Goal: Transaction & Acquisition: Purchase product/service

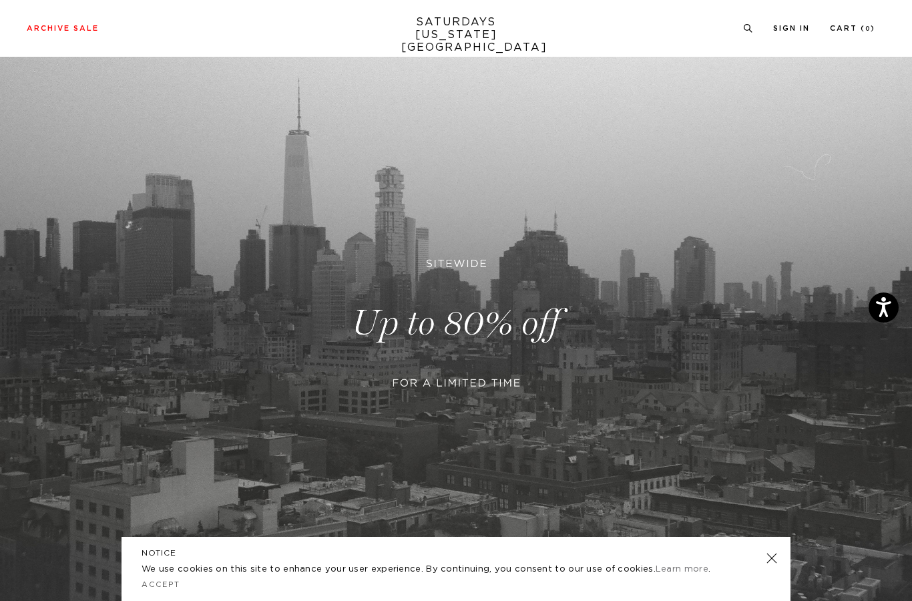
scroll to position [200, 0]
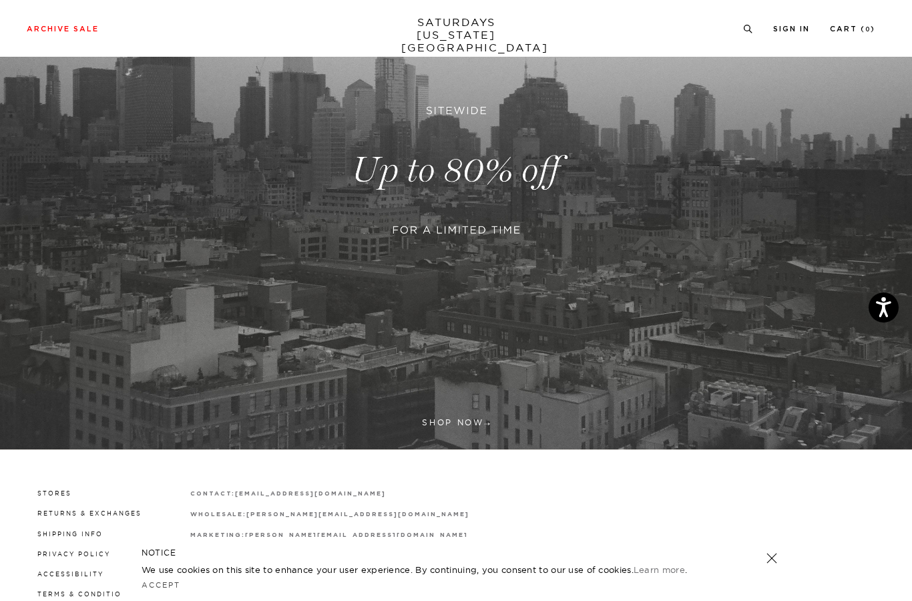
click at [451, 421] on link at bounding box center [456, 170] width 912 height 558
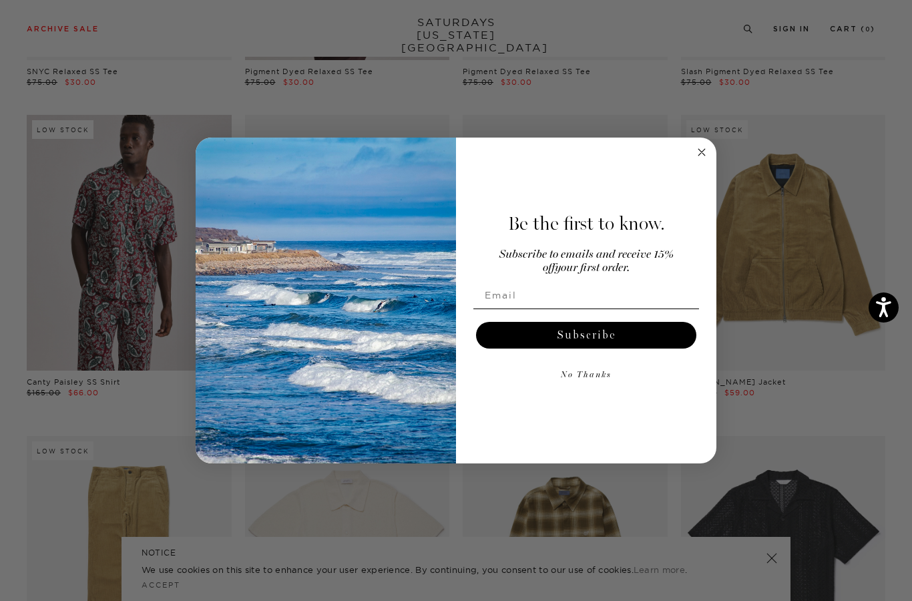
scroll to position [3439, 0]
click at [698, 160] on circle "Close dialog" at bounding box center [702, 152] width 15 height 15
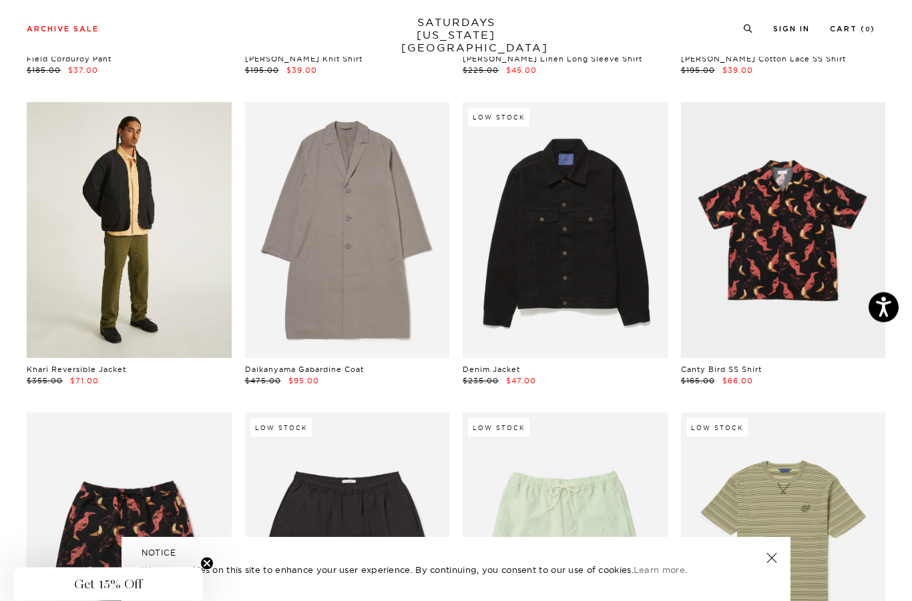
scroll to position [4084, 0]
click at [130, 218] on link at bounding box center [129, 230] width 205 height 256
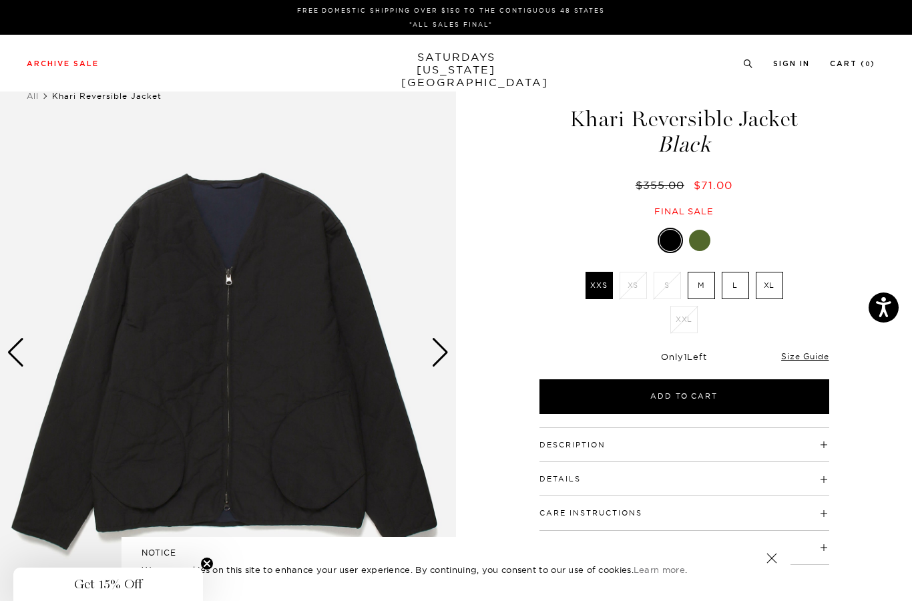
click at [703, 228] on div at bounding box center [685, 240] width 290 height 25
click at [701, 240] on div at bounding box center [699, 240] width 21 height 21
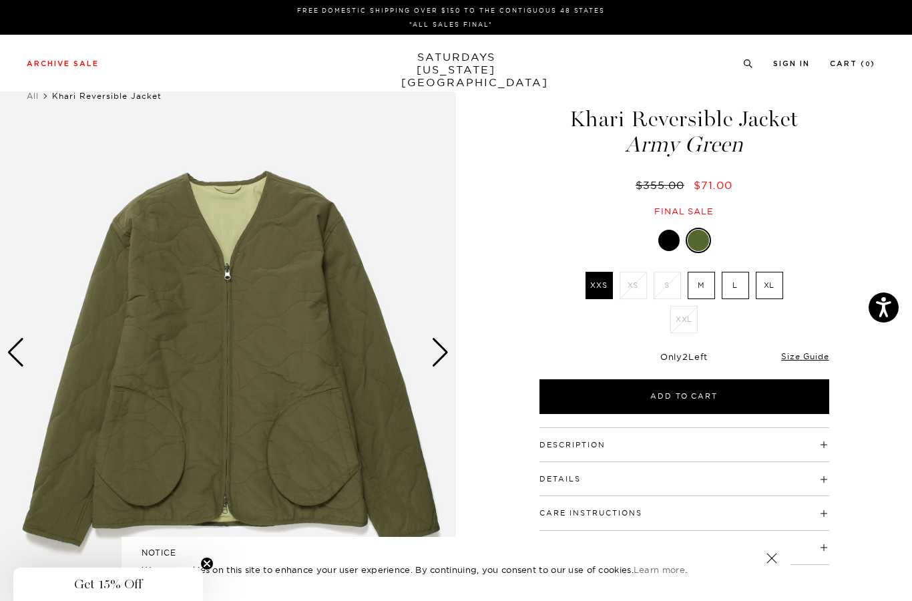
click at [664, 241] on div at bounding box center [668, 240] width 21 height 21
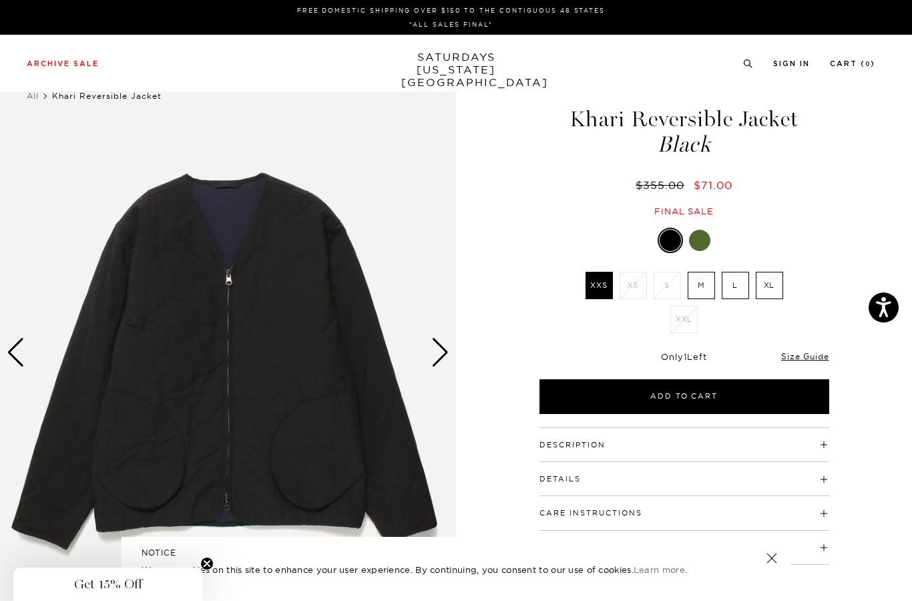
click at [703, 238] on div at bounding box center [699, 240] width 21 height 21
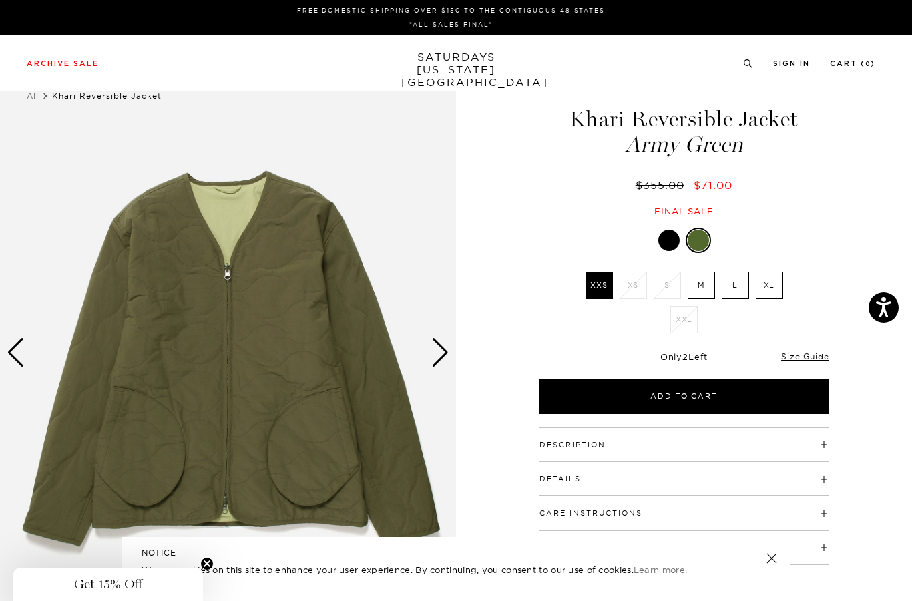
click at [437, 349] on div "Next slide" at bounding box center [440, 352] width 18 height 29
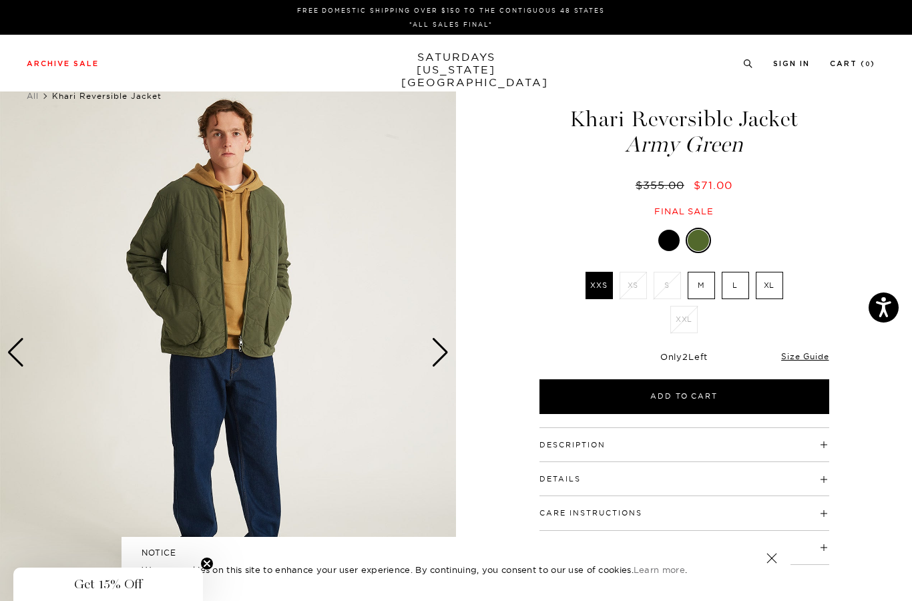
click at [437, 349] on div "Next slide" at bounding box center [440, 352] width 18 height 29
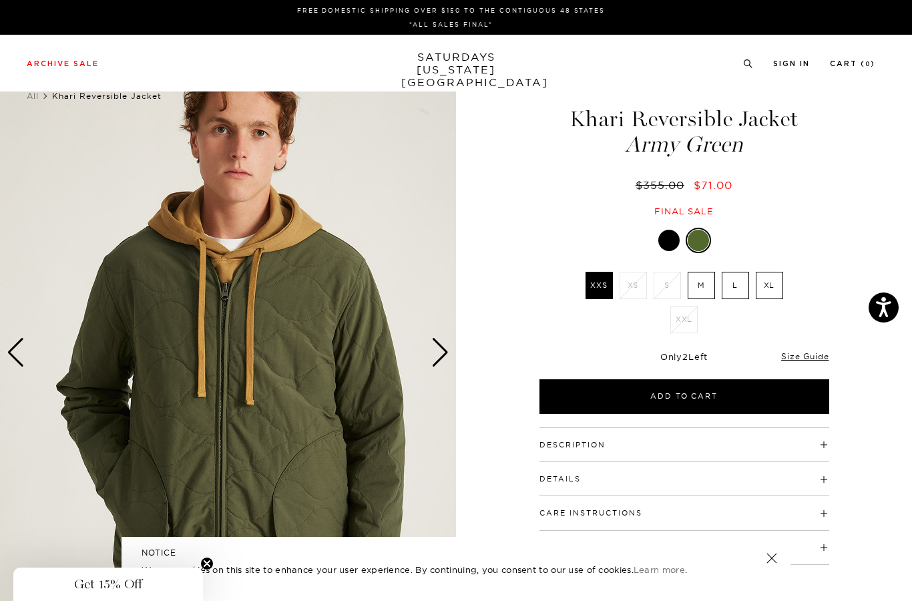
click at [20, 364] on div "Previous slide" at bounding box center [16, 352] width 18 height 29
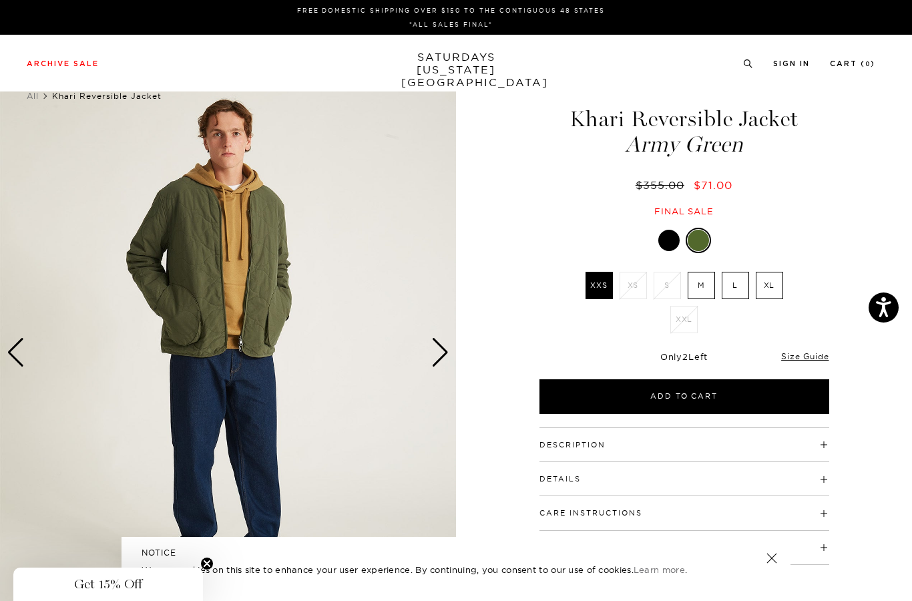
click at [20, 364] on div "Previous slide" at bounding box center [16, 352] width 18 height 29
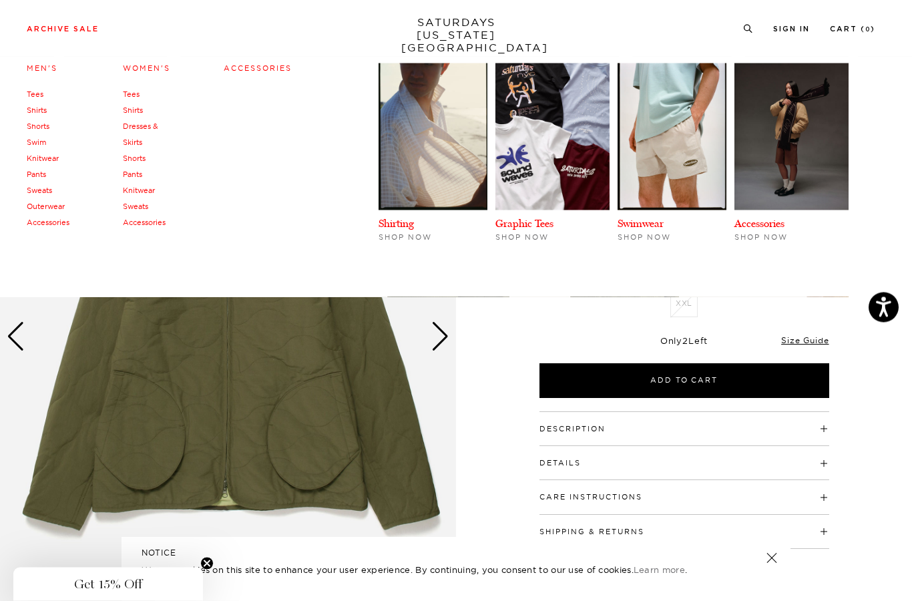
scroll to position [16, 0]
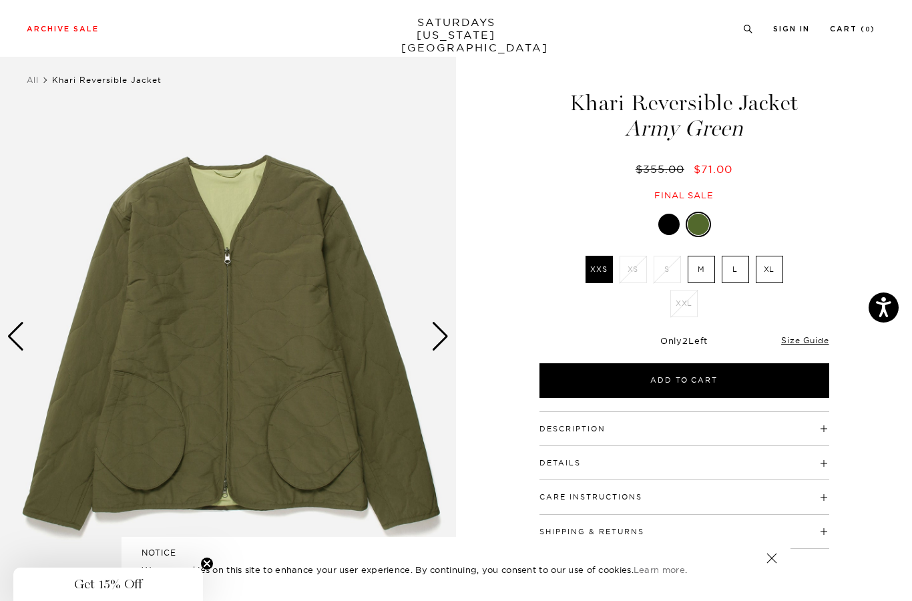
click at [678, 224] on div at bounding box center [668, 224] width 21 height 21
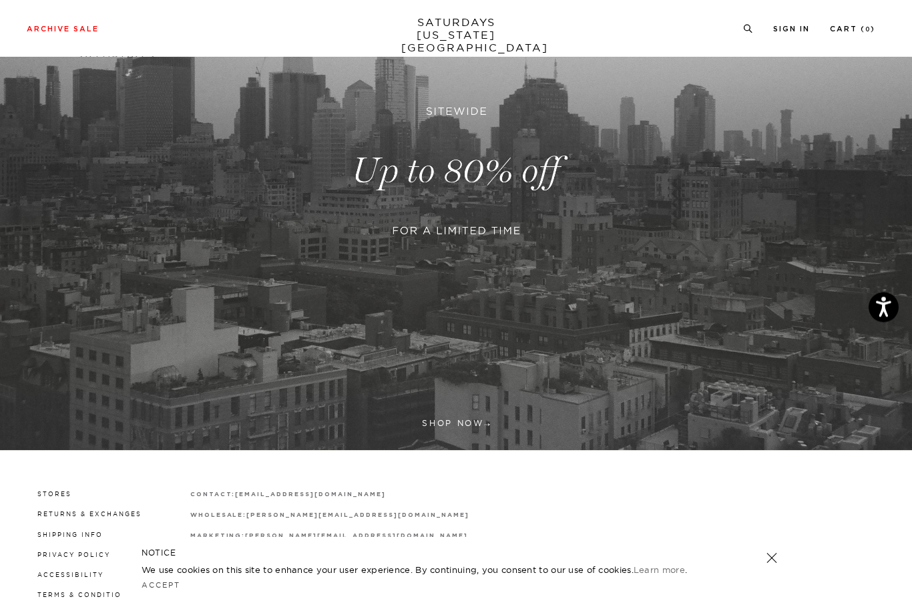
scroll to position [258, 0]
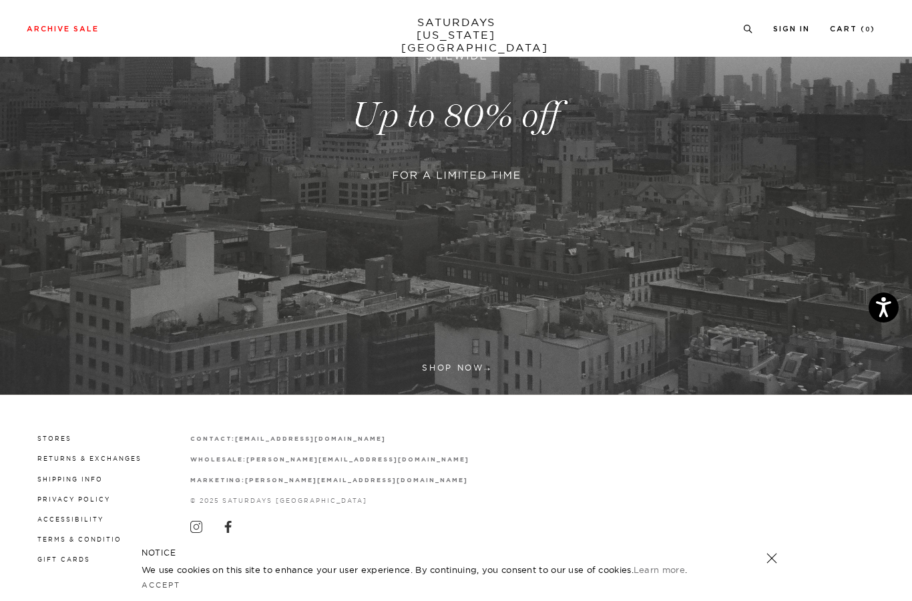
click at [388, 244] on link at bounding box center [456, 115] width 912 height 558
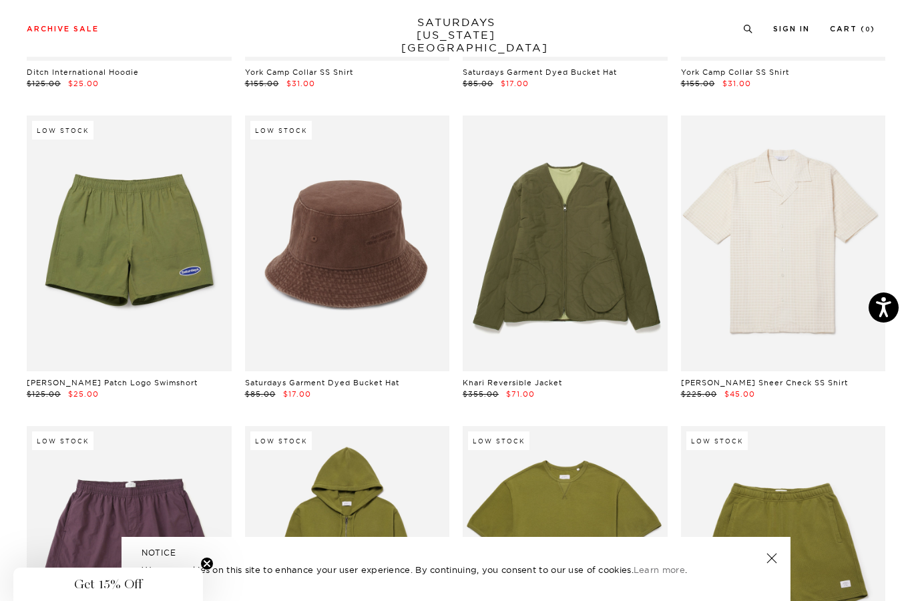
scroll to position [6626, 0]
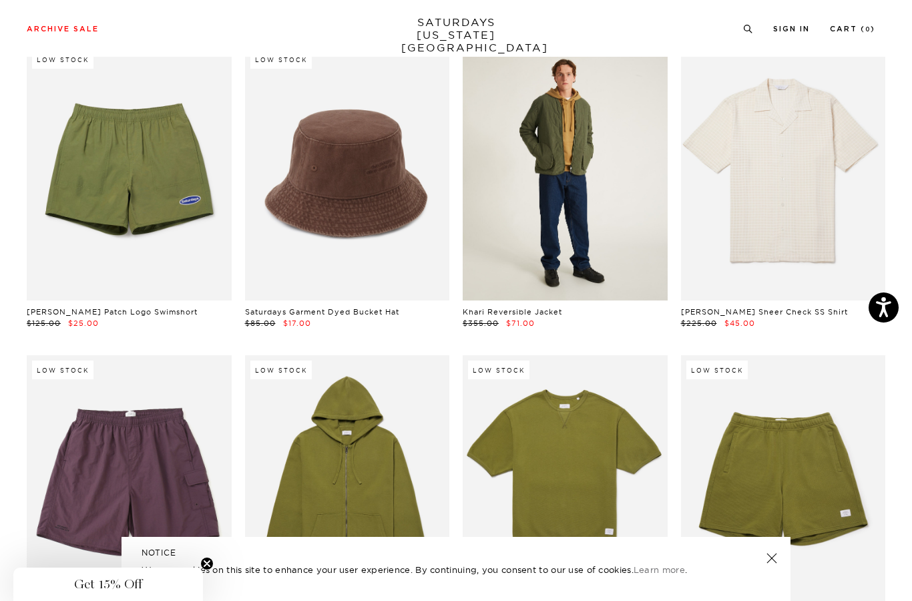
click at [510, 207] on link at bounding box center [565, 173] width 205 height 256
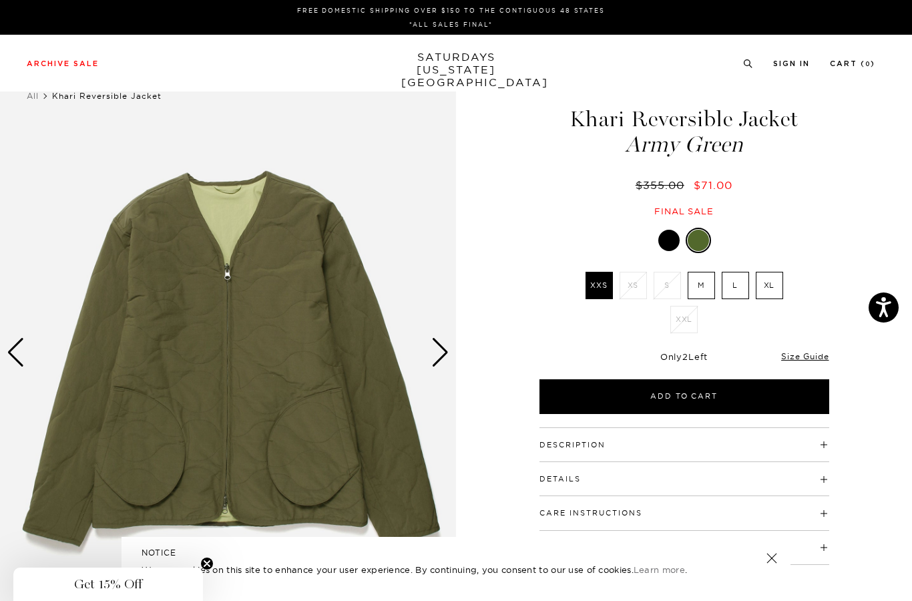
click at [694, 278] on label "M" at bounding box center [701, 285] width 27 height 27
click at [0, 0] on input "M" at bounding box center [0, 0] width 0 height 0
click at [736, 282] on label "L" at bounding box center [735, 285] width 27 height 27
click at [0, 0] on input "L" at bounding box center [0, 0] width 0 height 0
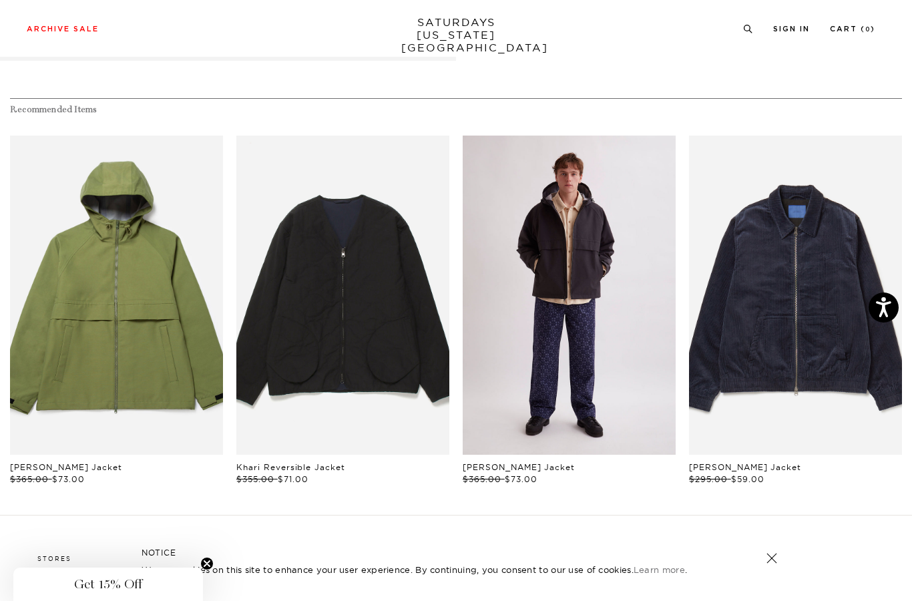
scroll to position [554, 0]
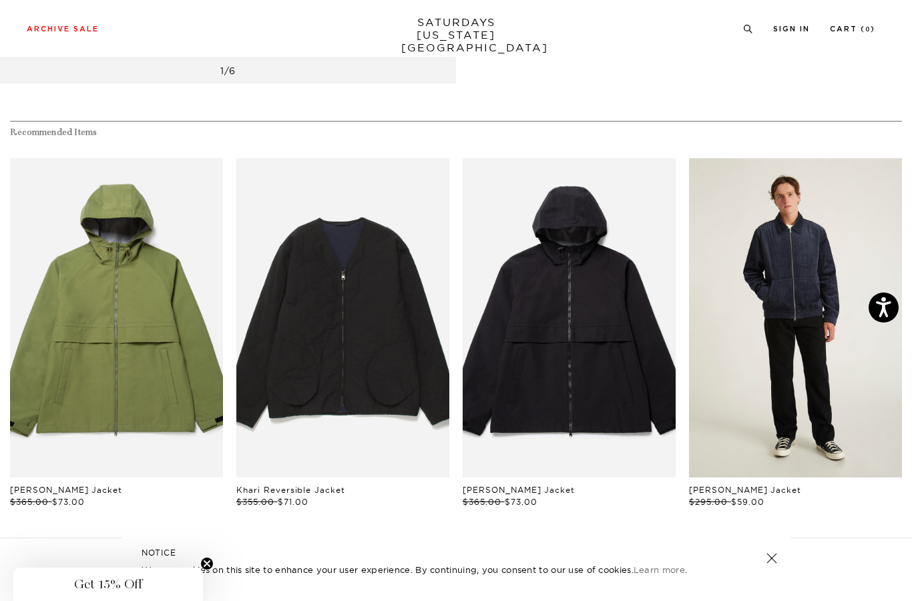
click at [700, 351] on link "files/U32417JA03-MIDNIGHT_05.jpg" at bounding box center [795, 318] width 213 height 320
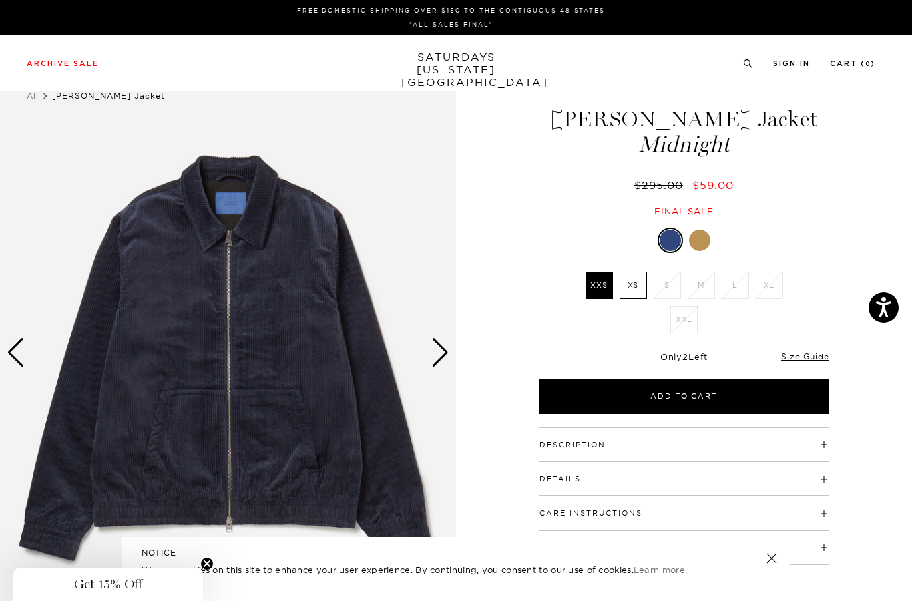
click at [703, 231] on div at bounding box center [699, 240] width 21 height 21
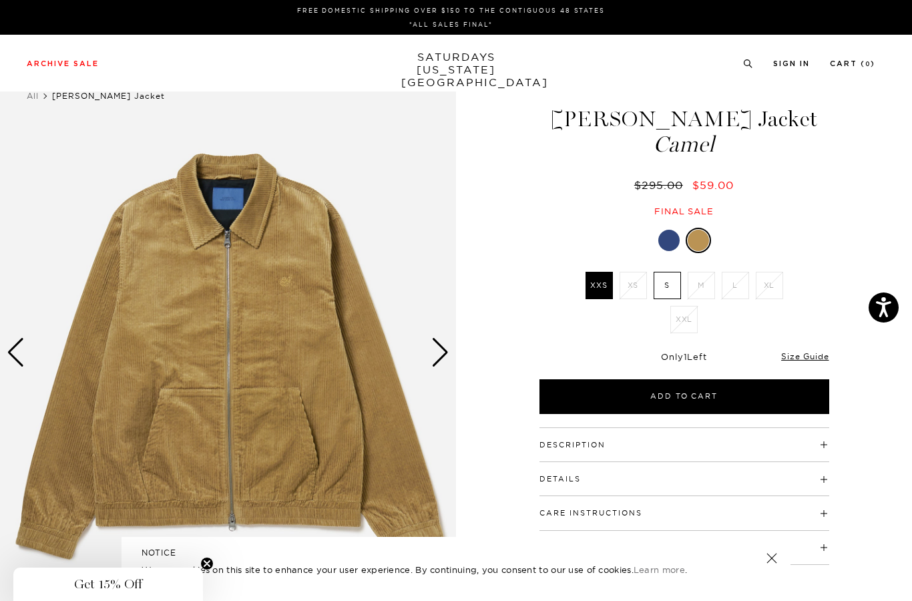
click at [670, 236] on div at bounding box center [668, 240] width 21 height 21
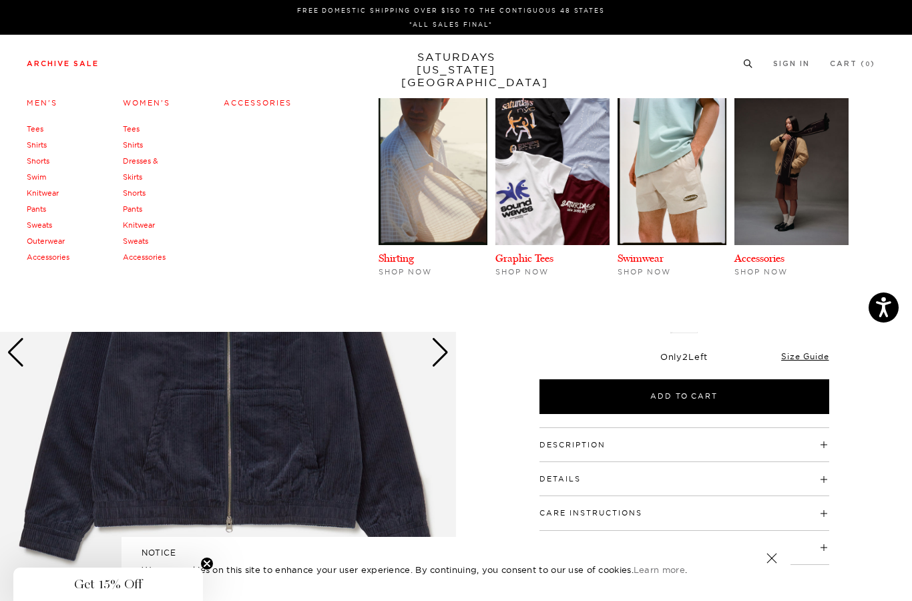
click at [74, 65] on link "Archive Sale" at bounding box center [63, 63] width 72 height 7
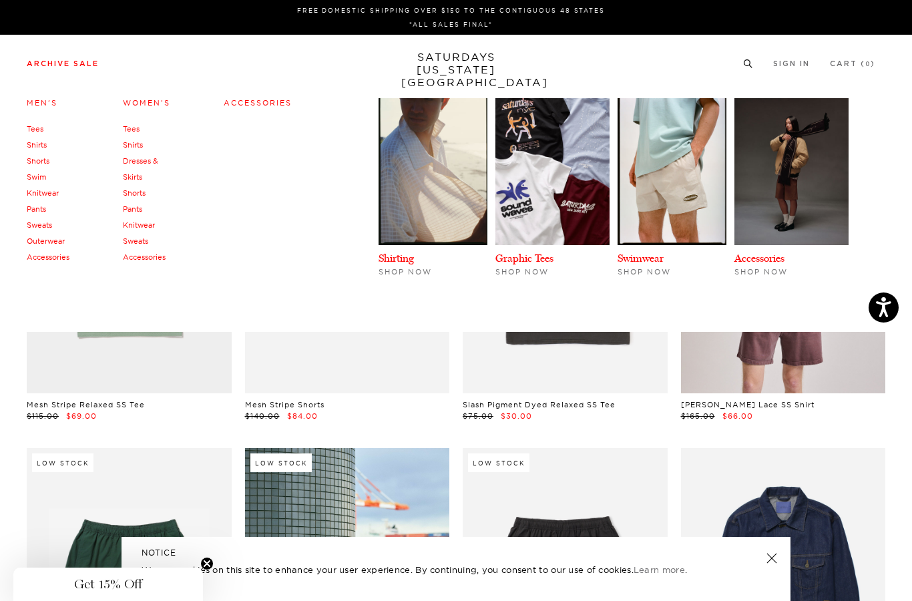
click at [136, 209] on link "Pants" at bounding box center [132, 208] width 19 height 9
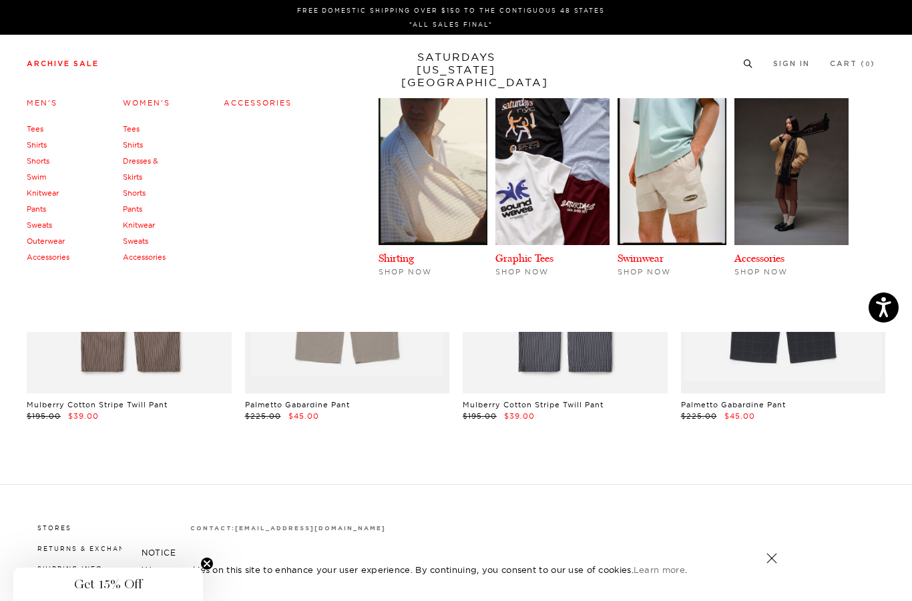
click at [38, 212] on link "Pants" at bounding box center [36, 208] width 19 height 9
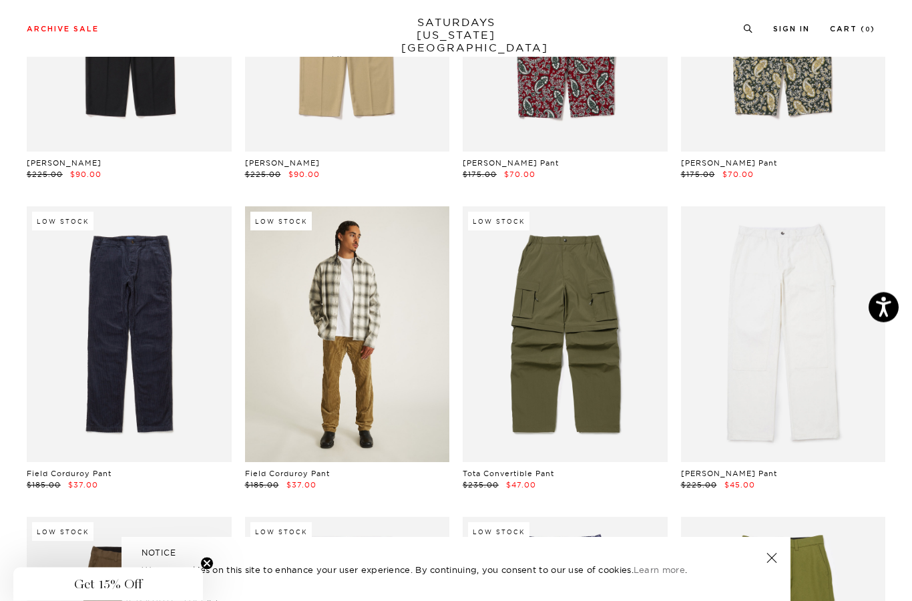
scroll to position [242, 0]
click at [383, 355] on link at bounding box center [347, 334] width 205 height 256
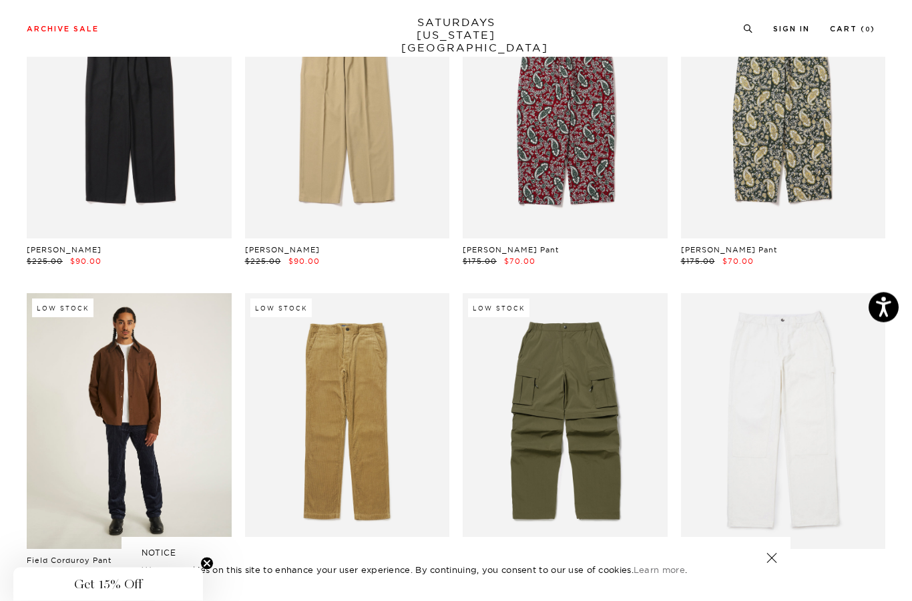
scroll to position [0, 0]
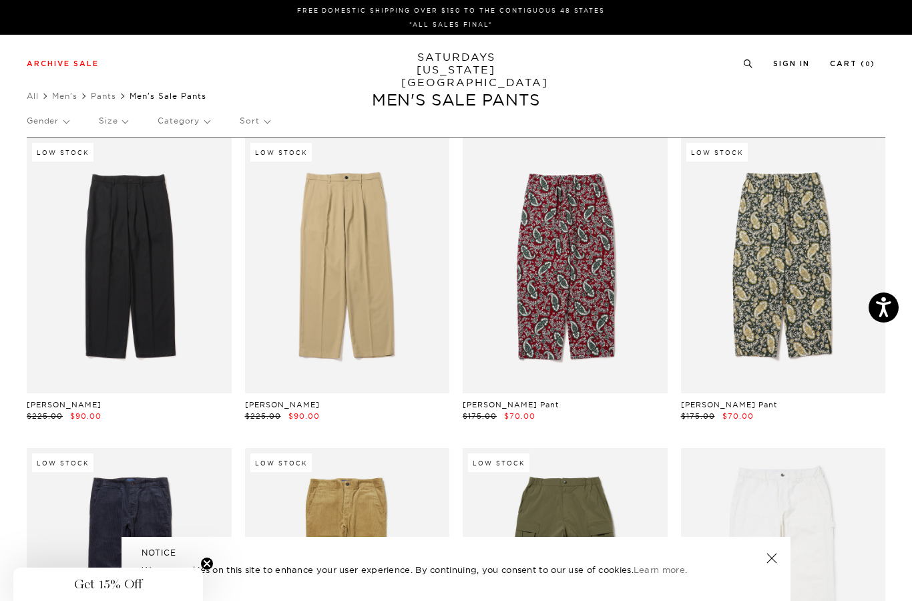
click at [124, 118] on p "Size" at bounding box center [113, 121] width 29 height 31
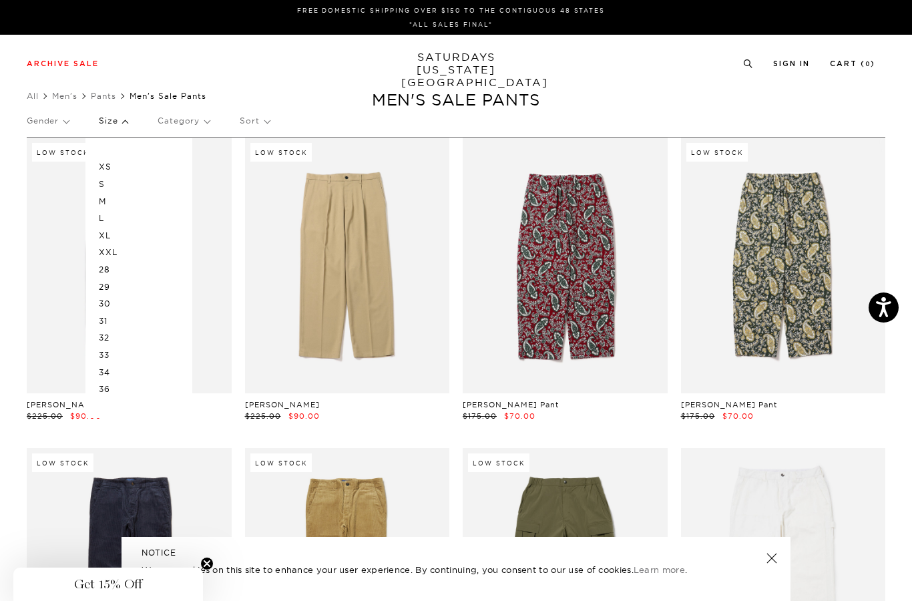
click at [103, 365] on p "34" at bounding box center [139, 372] width 80 height 17
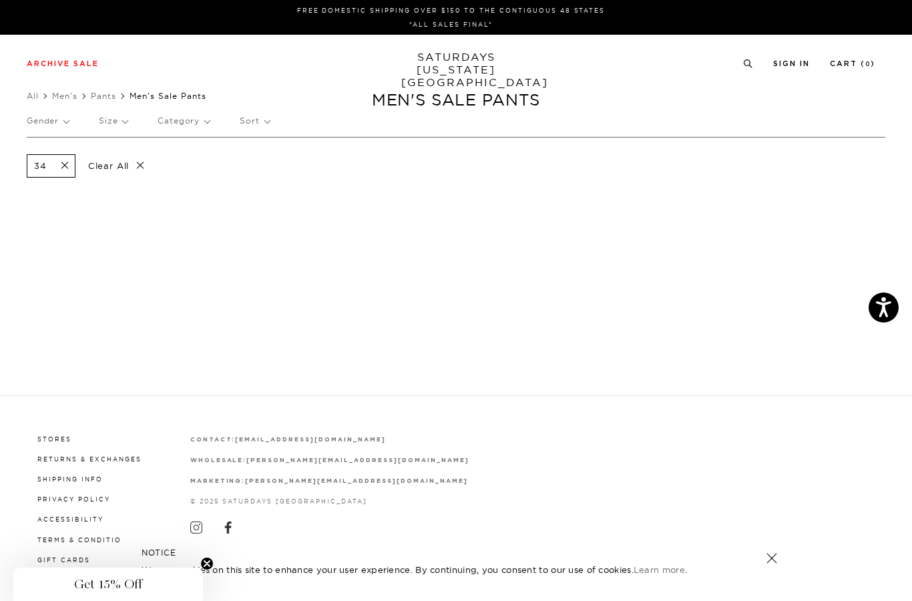
click at [104, 122] on p "Size" at bounding box center [113, 121] width 29 height 31
click at [106, 348] on p "33" at bounding box center [139, 355] width 80 height 17
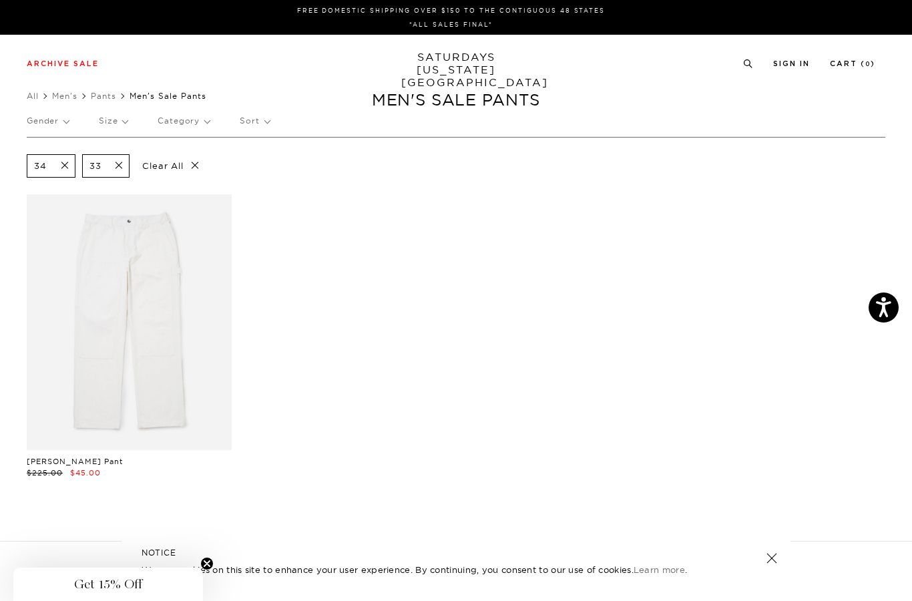
click at [122, 118] on p "Size" at bounding box center [113, 121] width 29 height 31
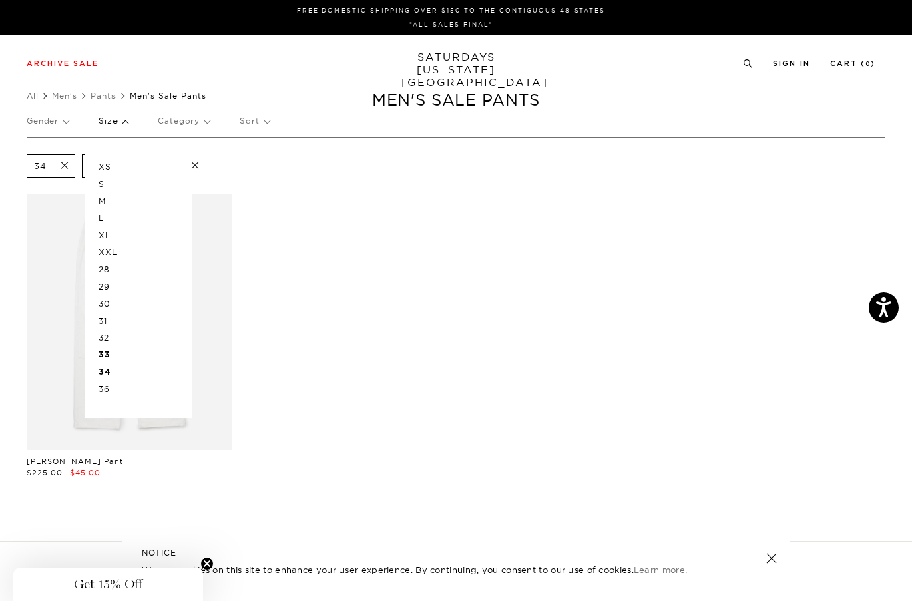
click at [106, 337] on p "32" at bounding box center [139, 337] width 80 height 17
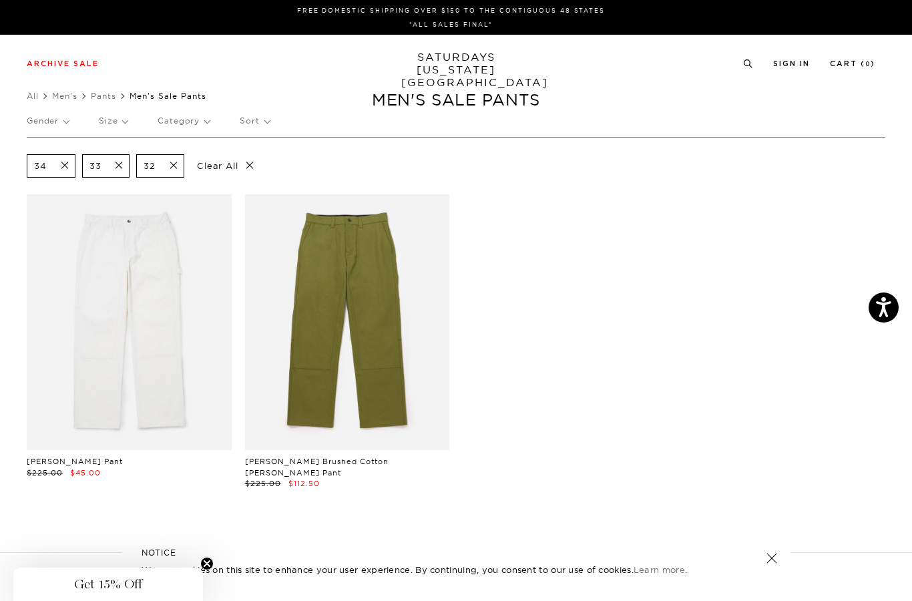
click at [116, 121] on p "Size" at bounding box center [113, 121] width 29 height 31
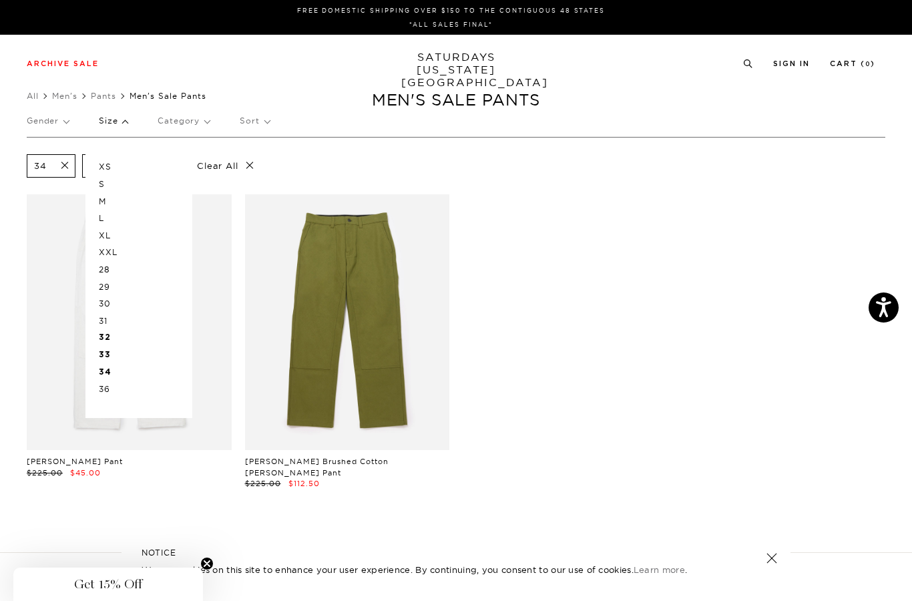
click at [106, 386] on p "36" at bounding box center [139, 389] width 80 height 17
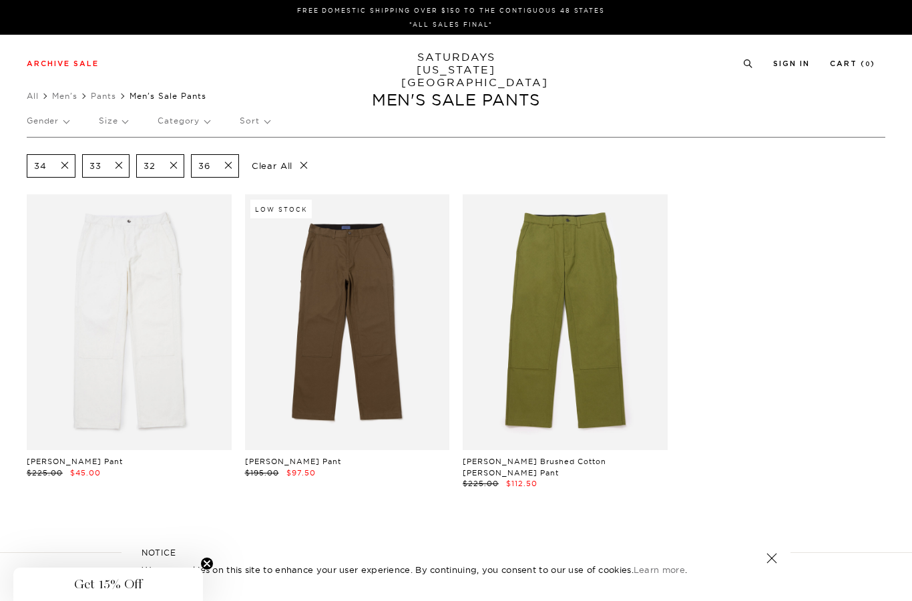
click at [118, 130] on p "Size" at bounding box center [113, 121] width 29 height 31
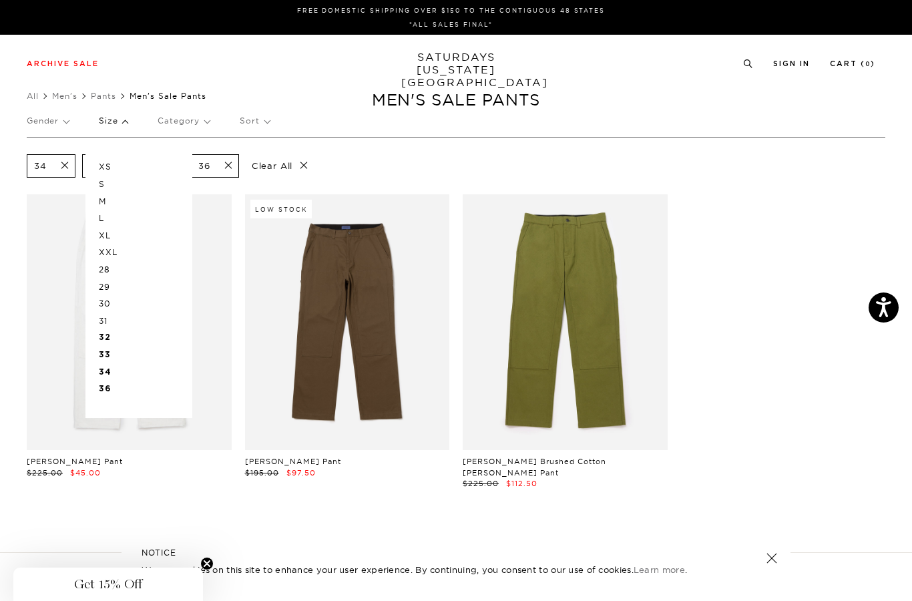
click at [102, 218] on p "L" at bounding box center [139, 218] width 80 height 17
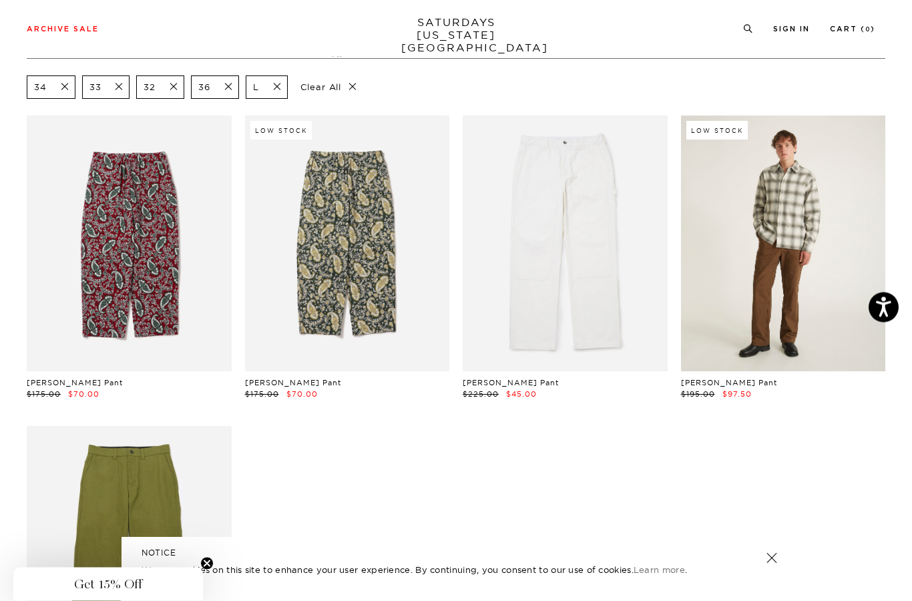
scroll to position [80, 0]
click at [794, 258] on link at bounding box center [783, 242] width 205 height 256
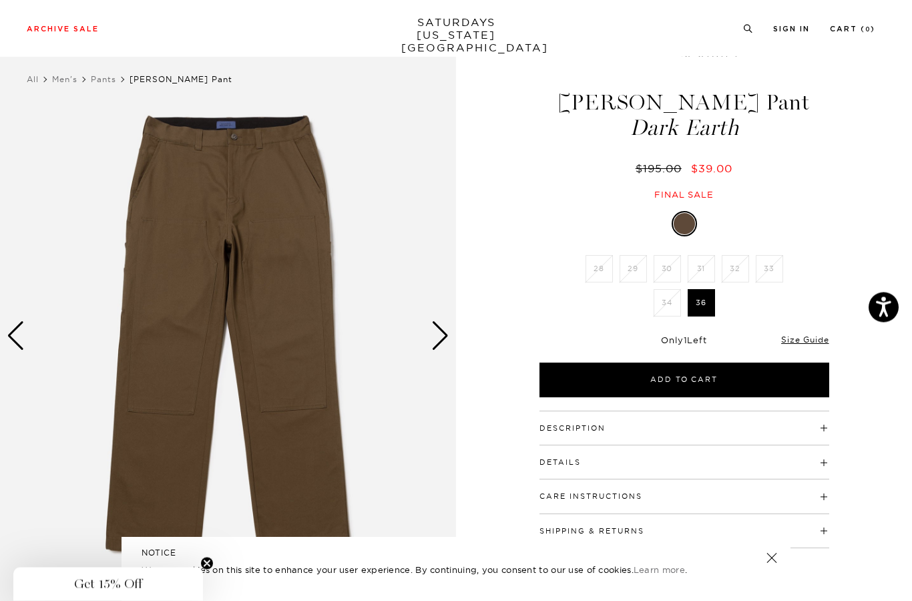
scroll to position [17, 0]
click at [437, 344] on div "Next slide" at bounding box center [440, 335] width 18 height 29
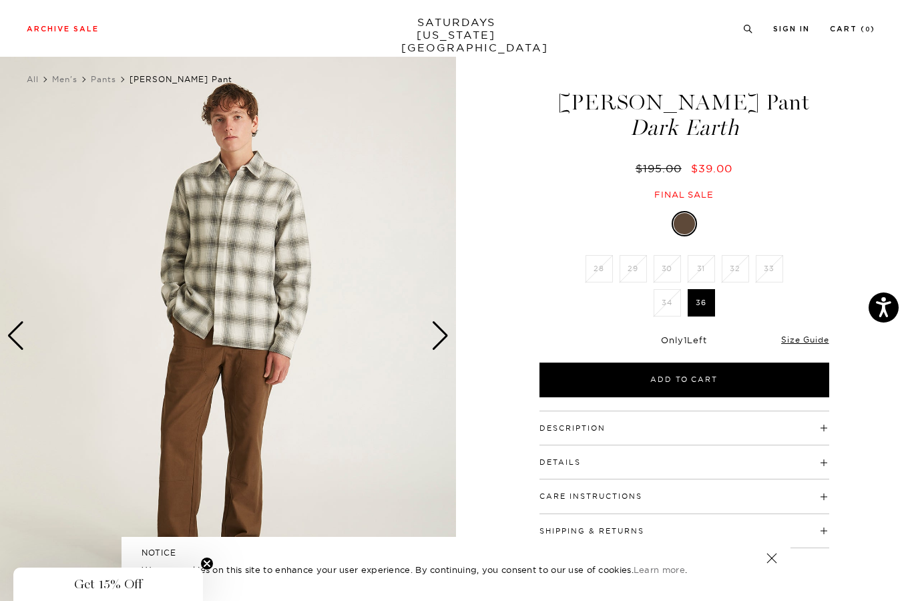
click at [437, 344] on div "Next slide" at bounding box center [440, 335] width 18 height 29
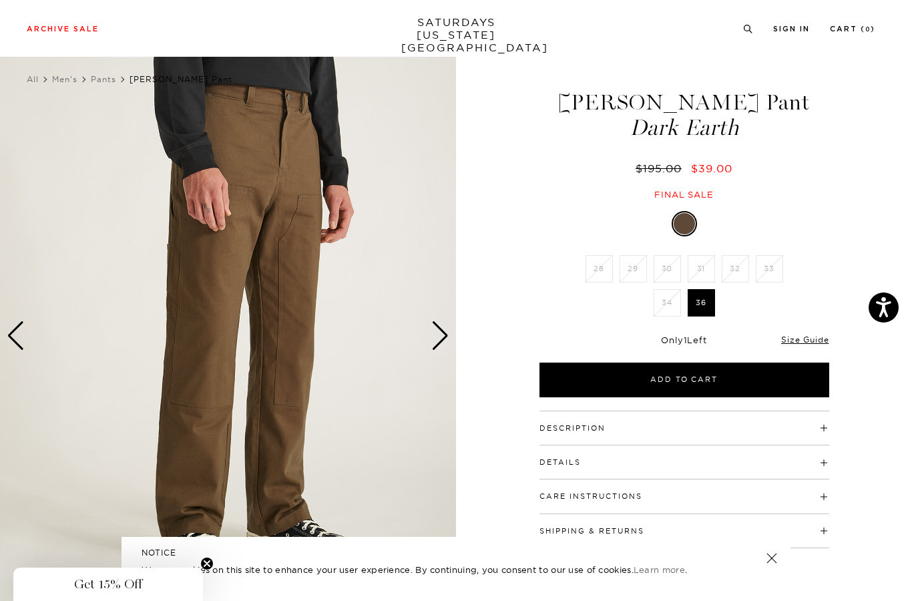
click at [437, 344] on div "Next slide" at bounding box center [440, 335] width 18 height 29
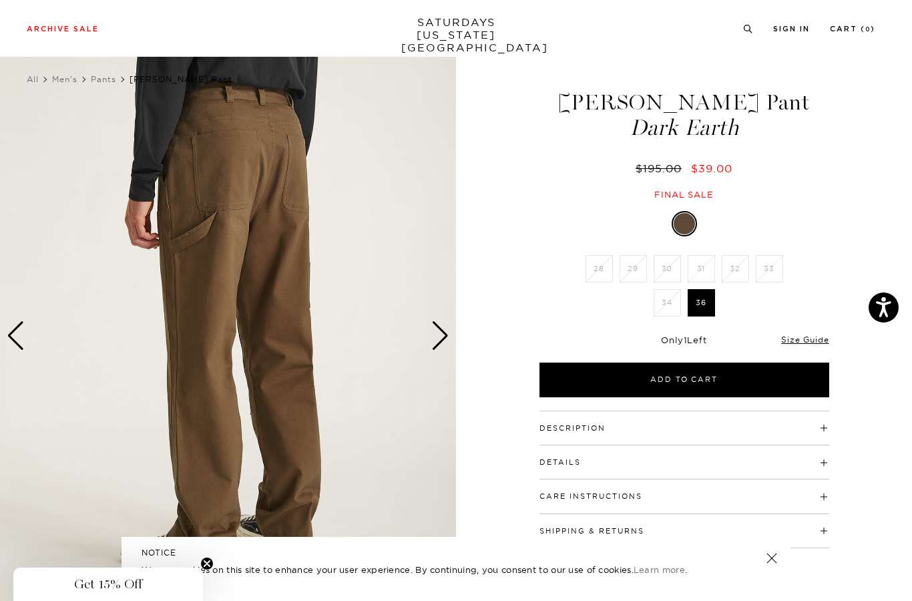
click at [437, 344] on div "Next slide" at bounding box center [440, 335] width 18 height 29
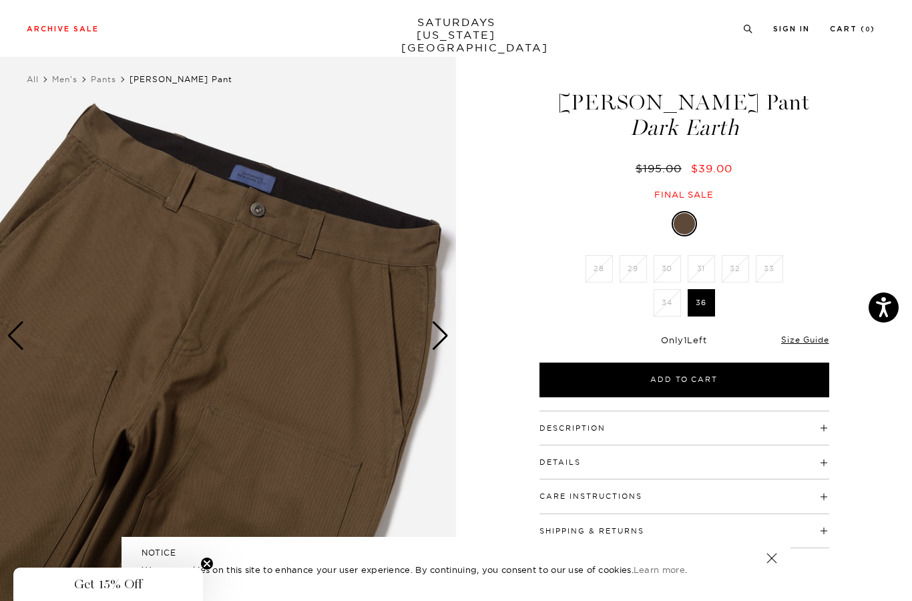
click at [437, 344] on div "Next slide" at bounding box center [440, 335] width 18 height 29
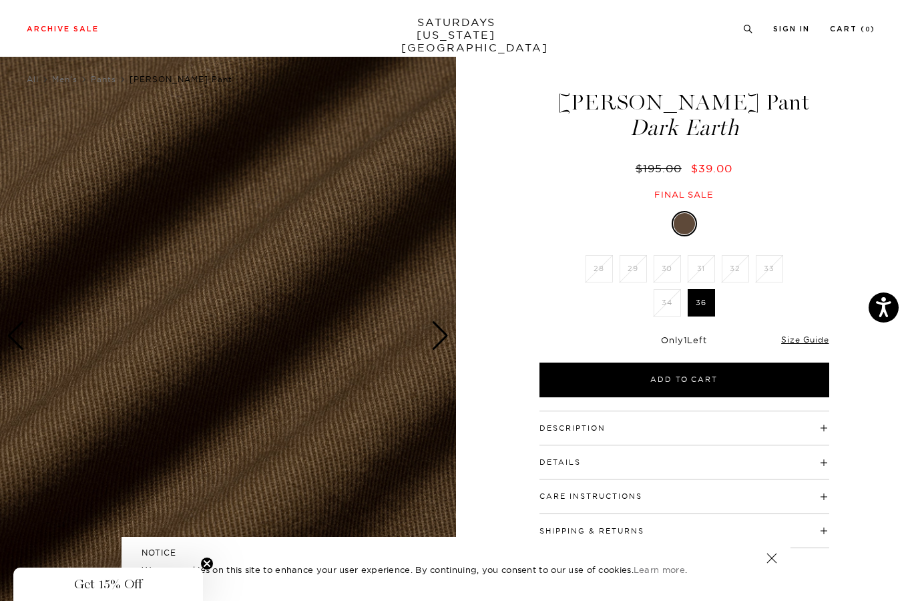
click at [437, 344] on div "Next slide" at bounding box center [440, 335] width 18 height 29
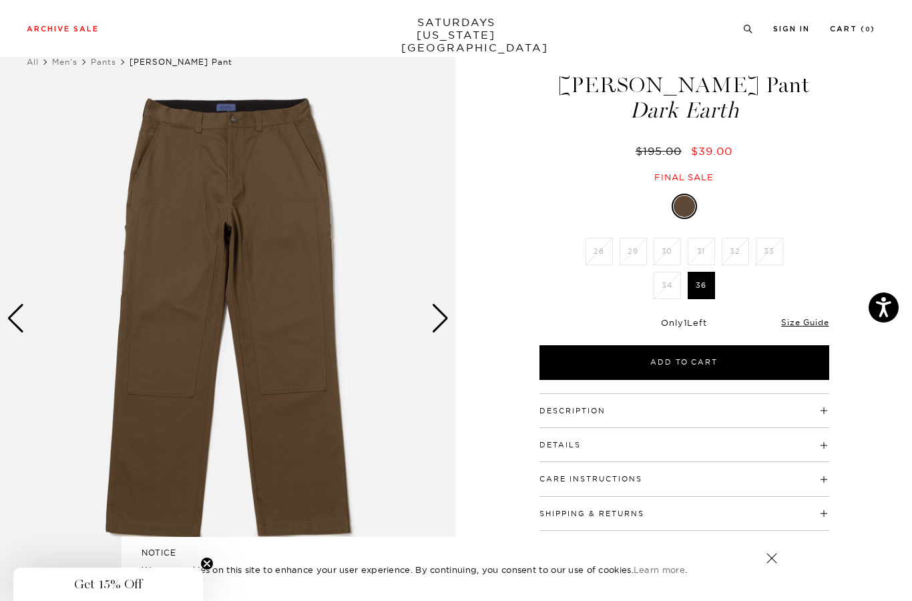
scroll to position [0, 0]
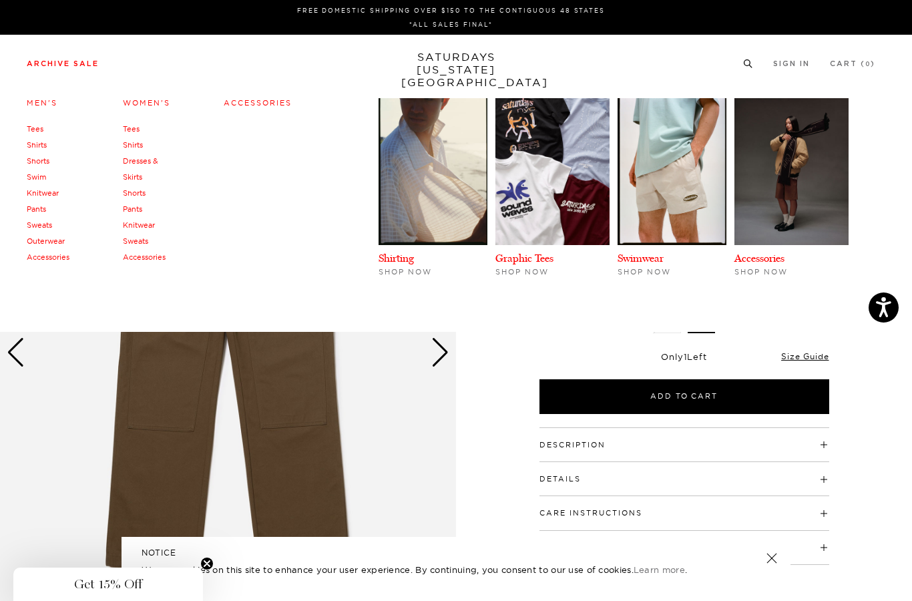
click at [75, 67] on link "Archive Sale" at bounding box center [63, 63] width 72 height 7
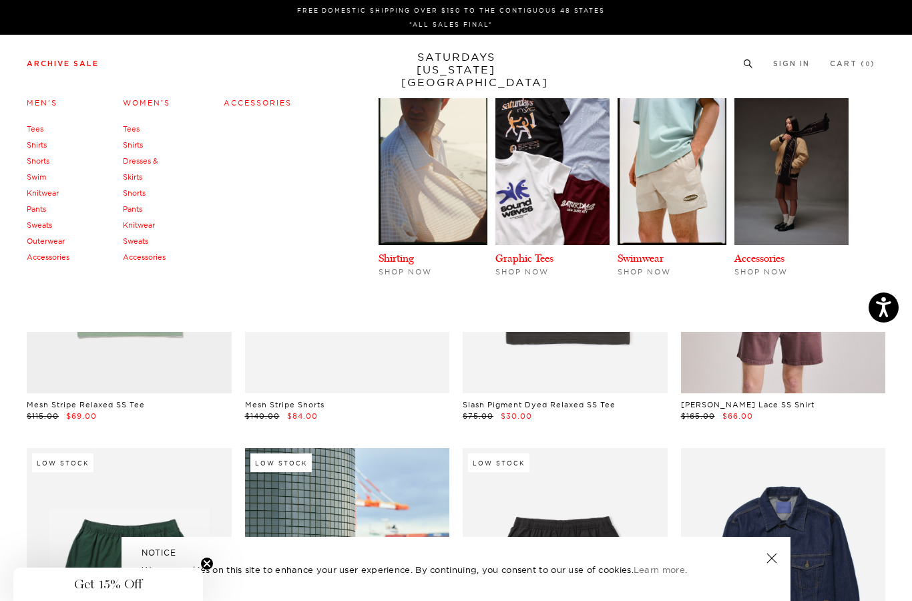
click at [45, 226] on link "Sweats" at bounding box center [39, 224] width 25 height 9
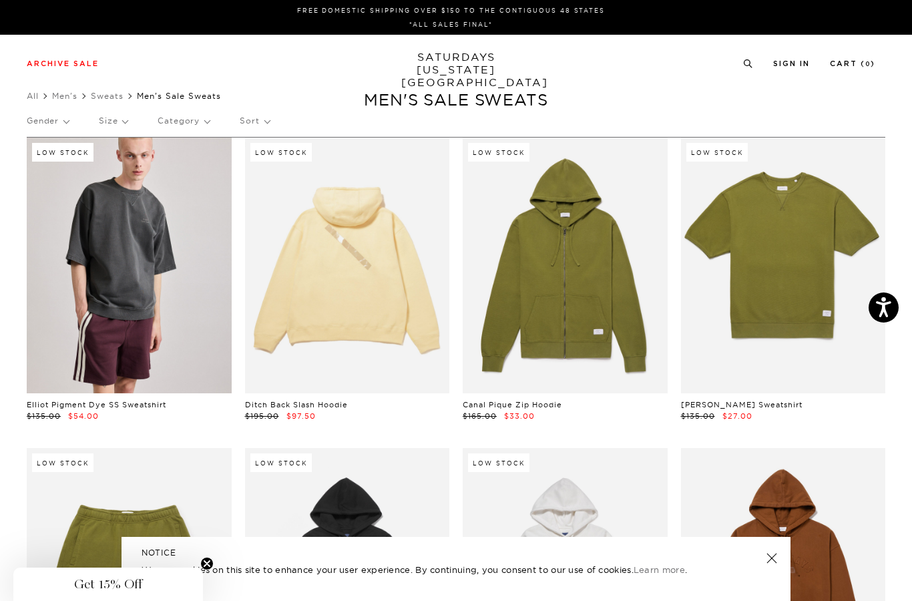
click at [116, 122] on p "Size" at bounding box center [113, 121] width 29 height 31
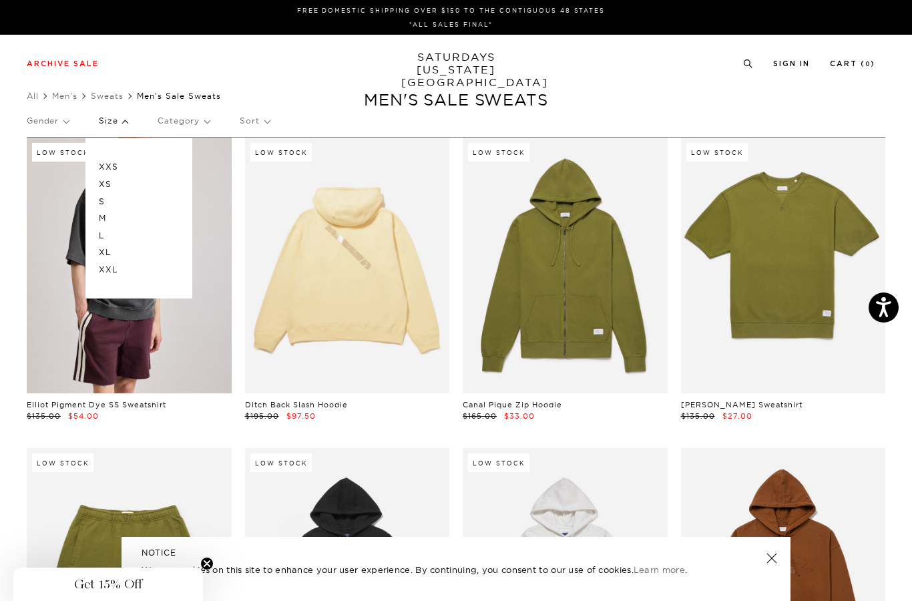
click at [103, 236] on p "L" at bounding box center [139, 235] width 80 height 17
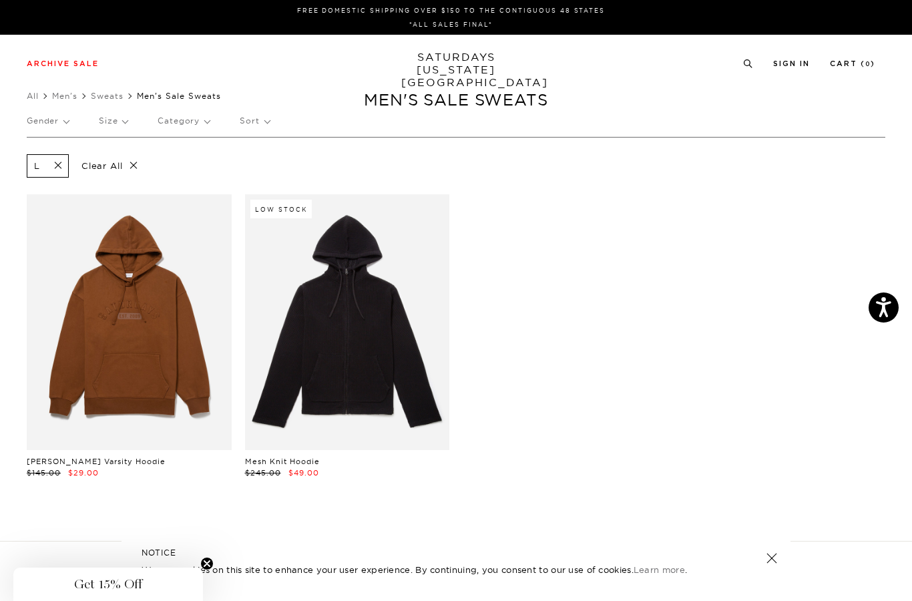
click at [117, 124] on p "Size" at bounding box center [113, 121] width 29 height 31
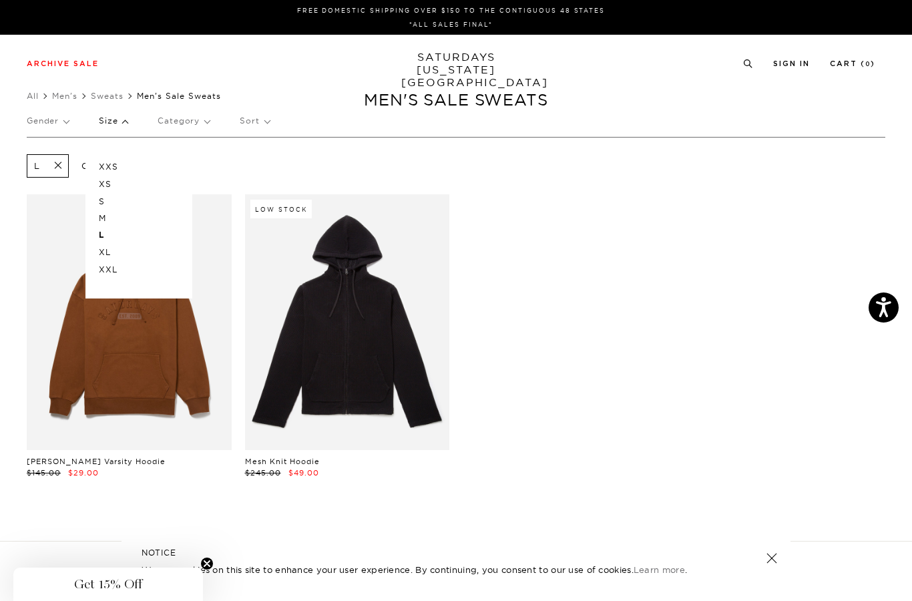
click at [102, 250] on p "XL" at bounding box center [139, 252] width 80 height 17
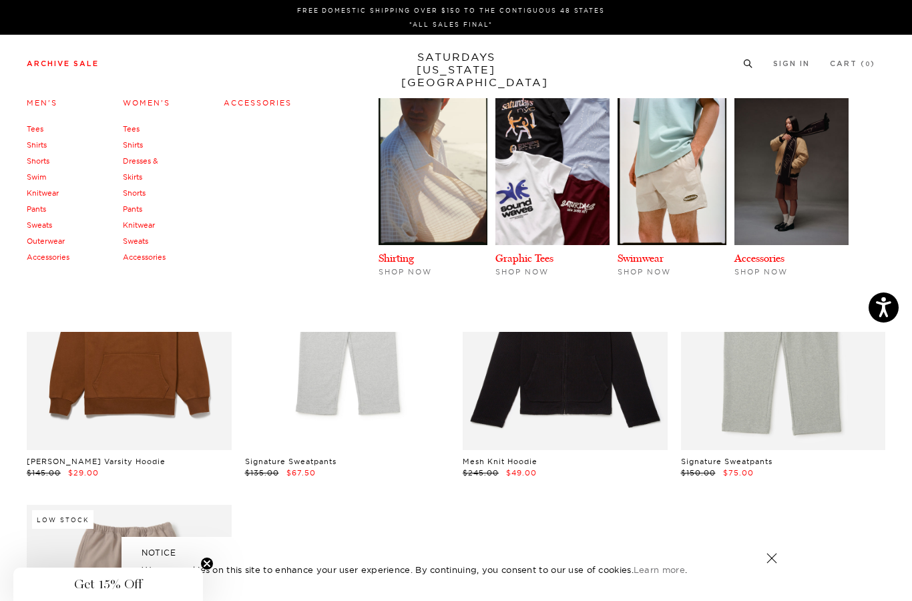
click at [35, 148] on link "Shirts" at bounding box center [37, 144] width 20 height 9
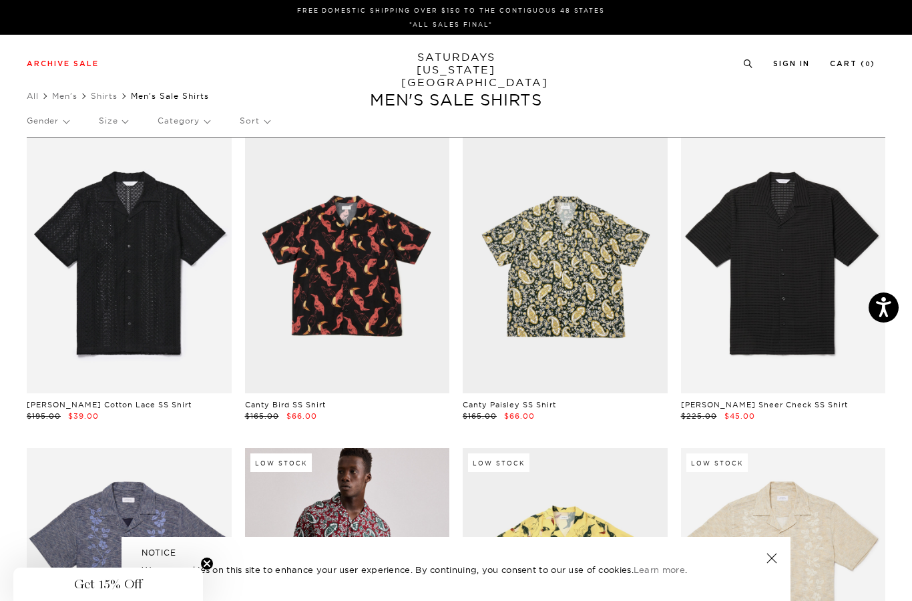
click at [126, 125] on p "Size" at bounding box center [113, 121] width 29 height 31
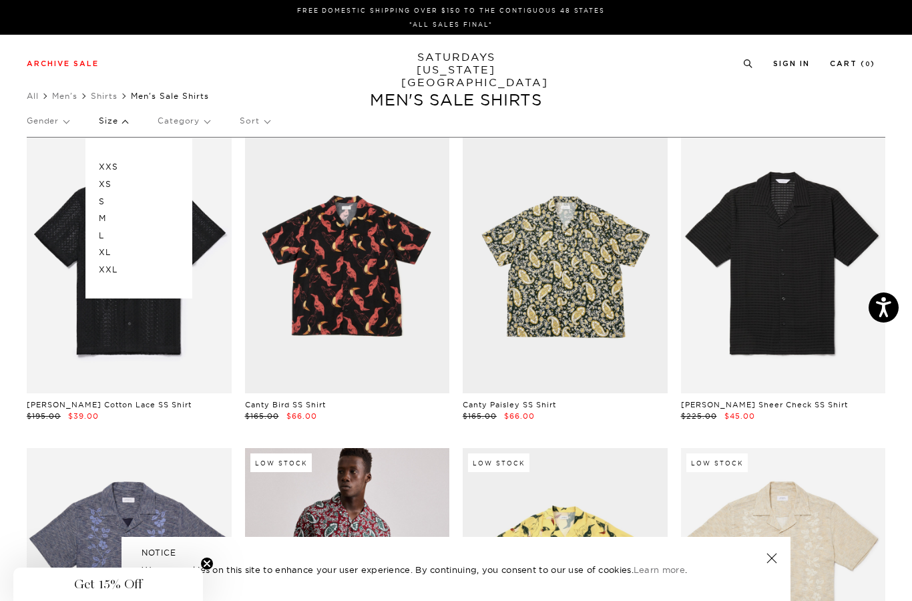
click at [101, 236] on p "L" at bounding box center [139, 235] width 80 height 17
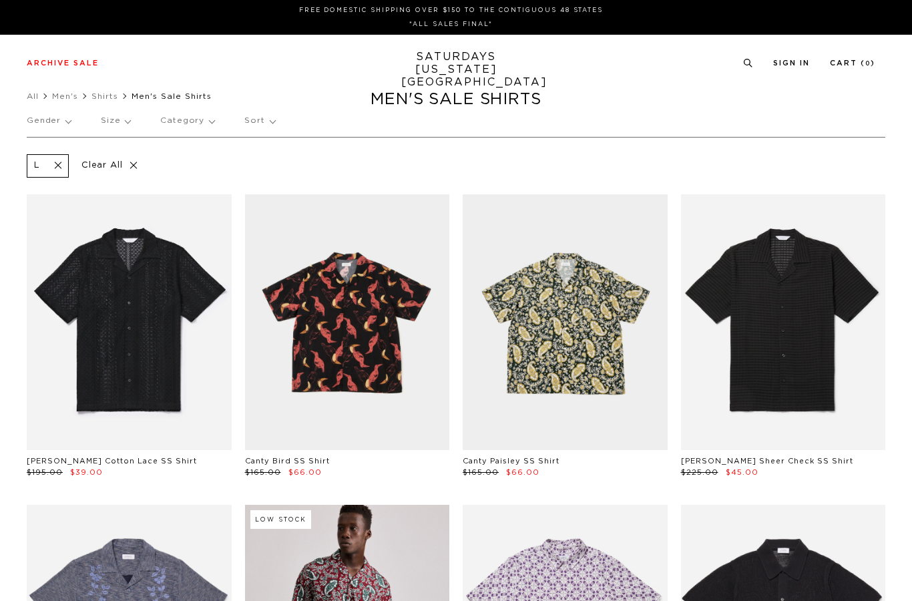
click at [114, 123] on p "Size" at bounding box center [115, 121] width 29 height 31
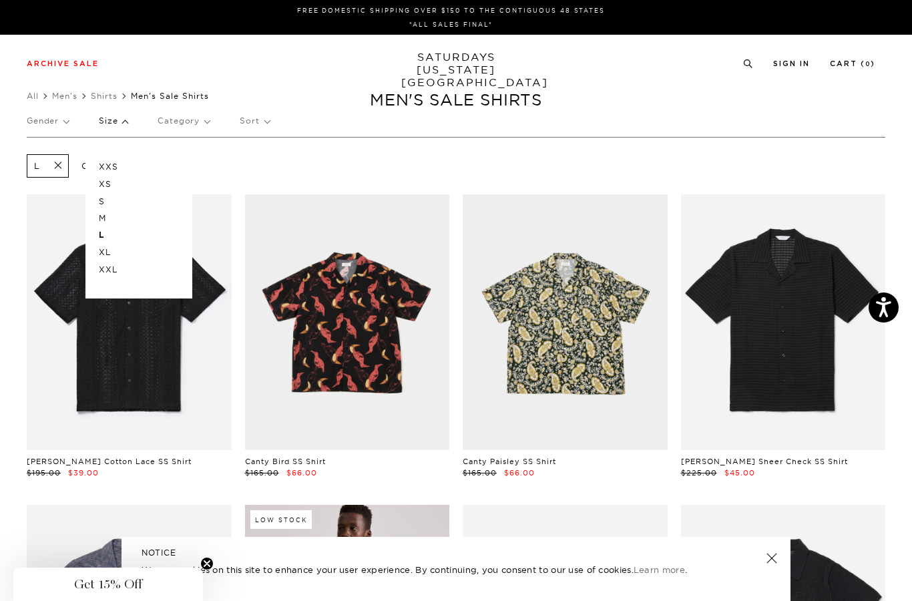
click at [102, 255] on p "XL" at bounding box center [139, 252] width 80 height 17
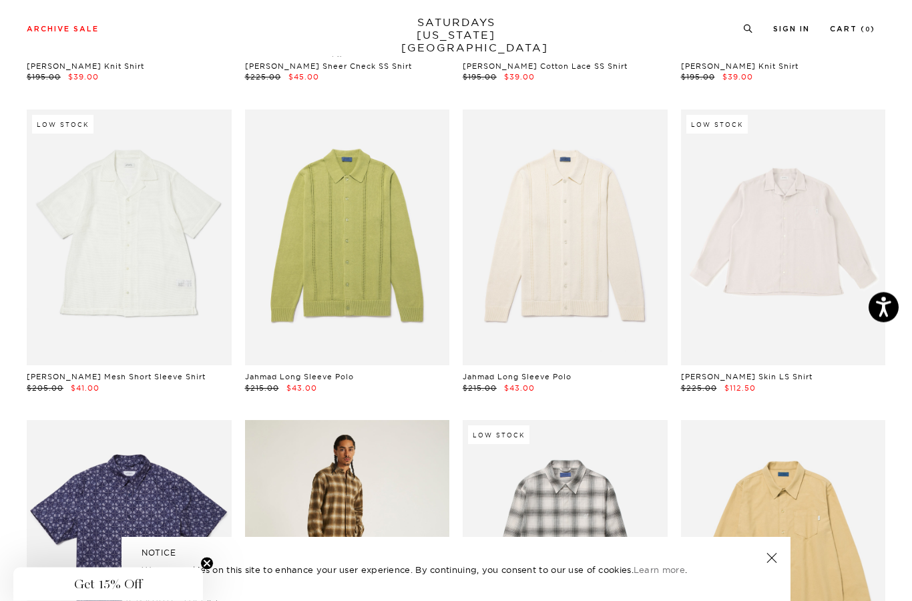
scroll to position [1028, 0]
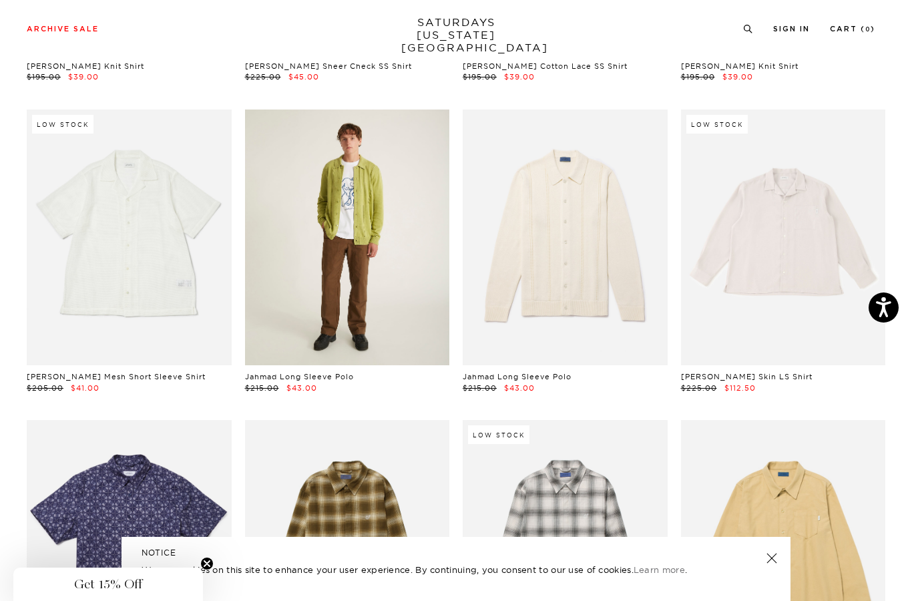
click at [334, 280] on link at bounding box center [347, 238] width 205 height 256
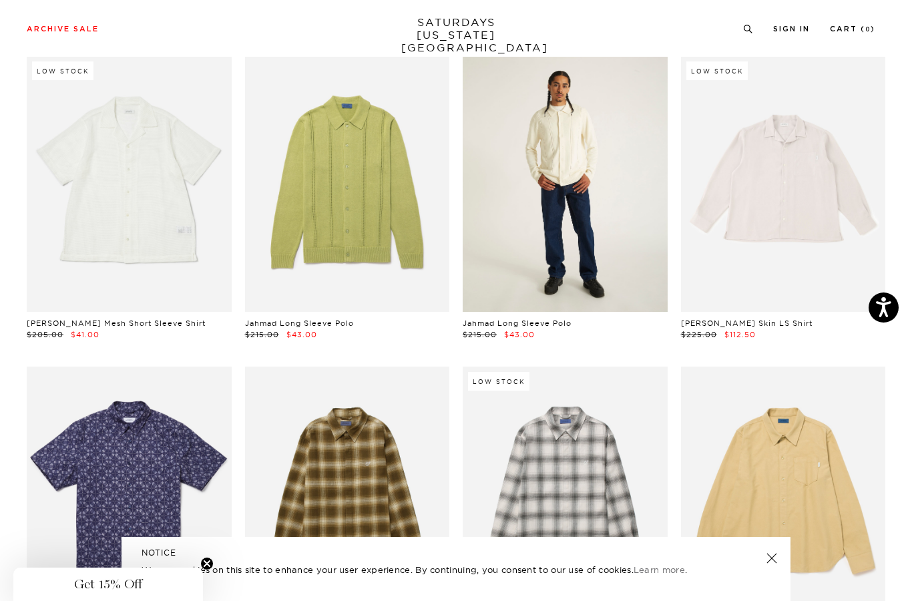
click at [513, 190] on link at bounding box center [565, 184] width 205 height 256
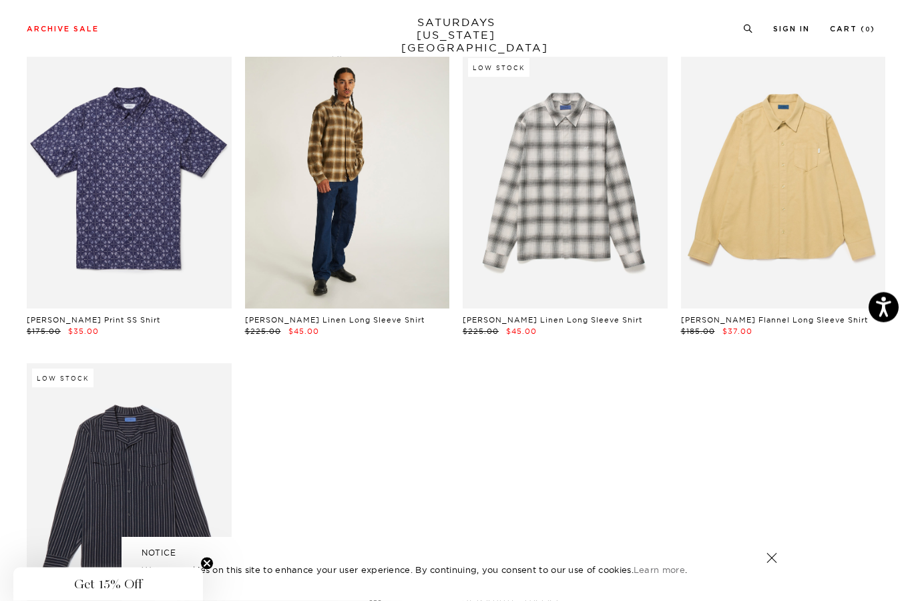
scroll to position [1392, 0]
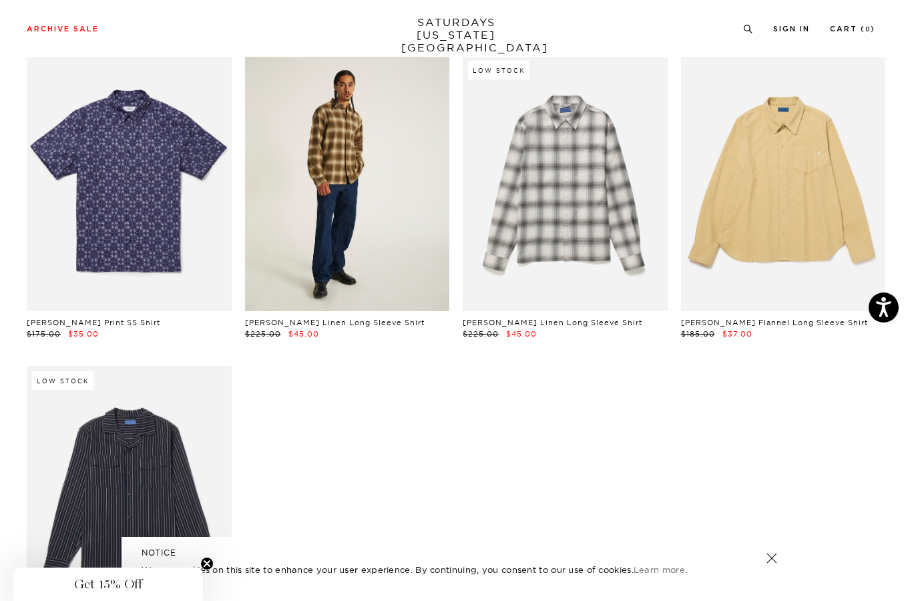
click at [371, 167] on link at bounding box center [347, 183] width 205 height 256
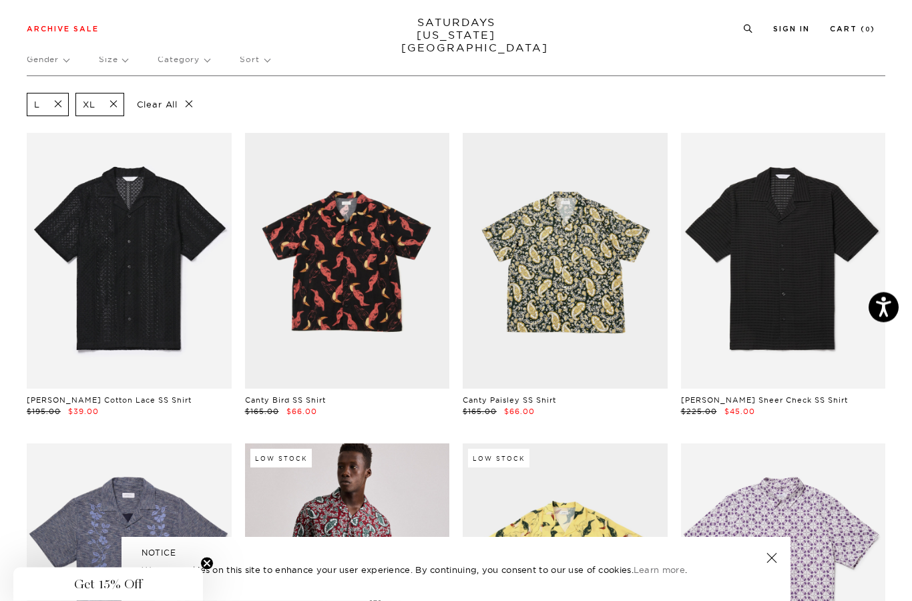
scroll to position [0, 0]
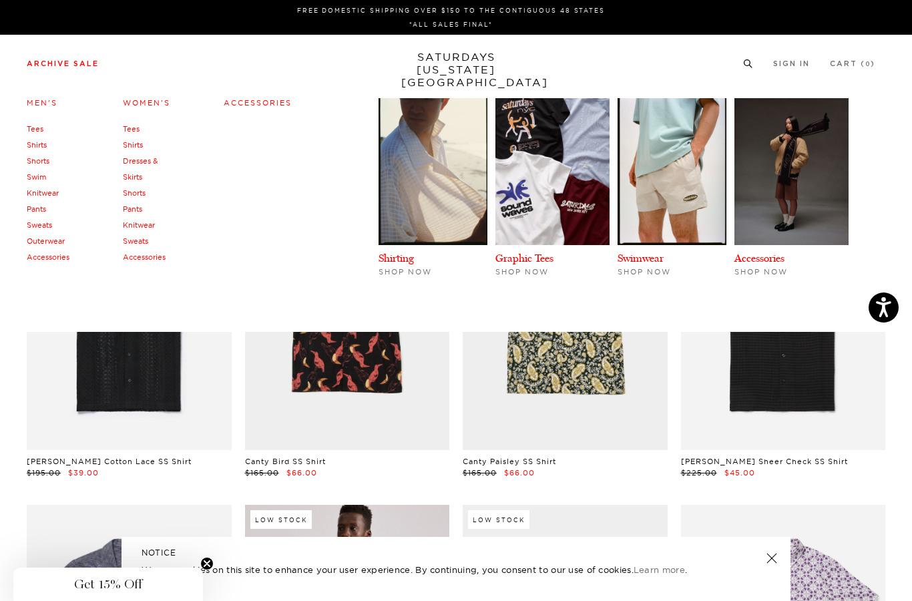
click at [41, 190] on link "Knitwear" at bounding box center [43, 192] width 32 height 9
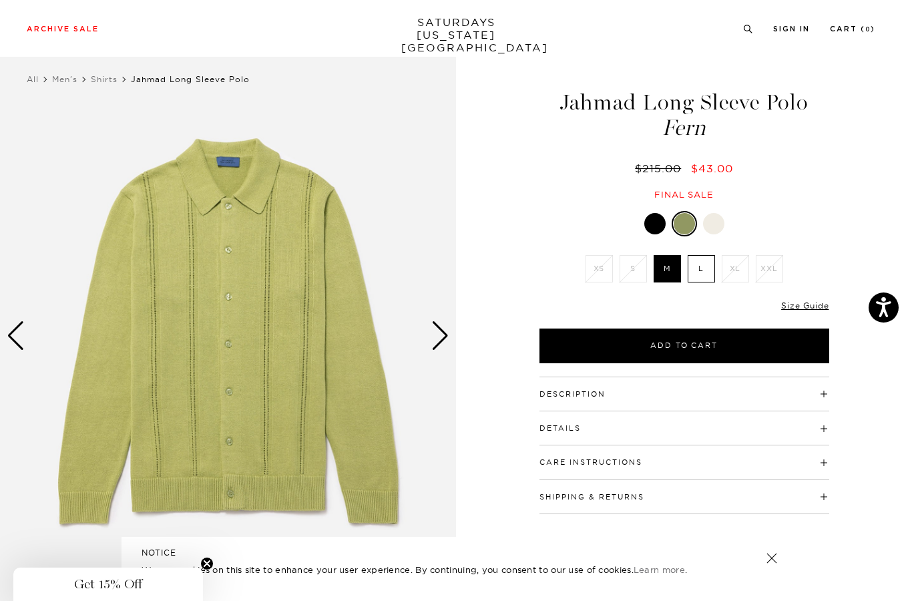
scroll to position [18, 0]
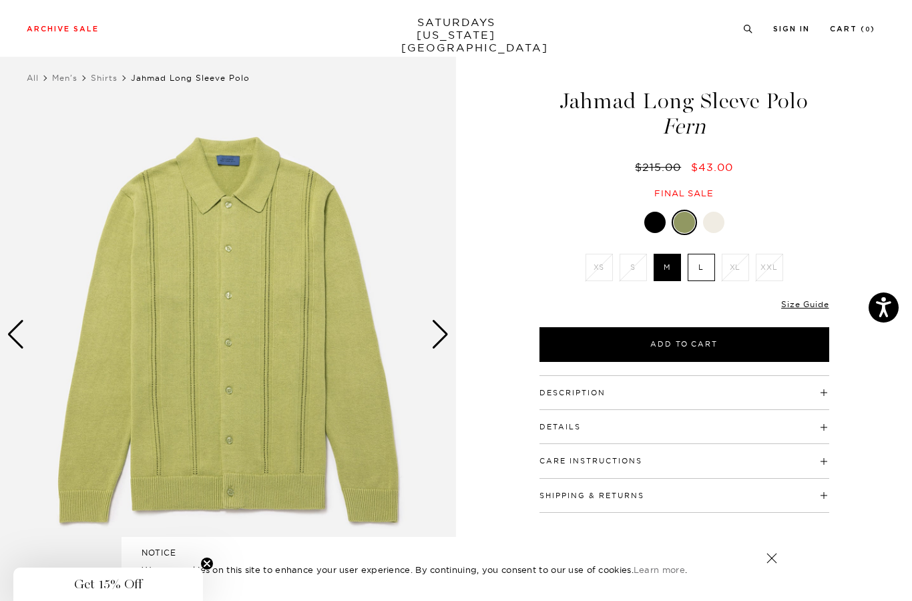
click at [431, 341] on img at bounding box center [228, 334] width 456 height 570
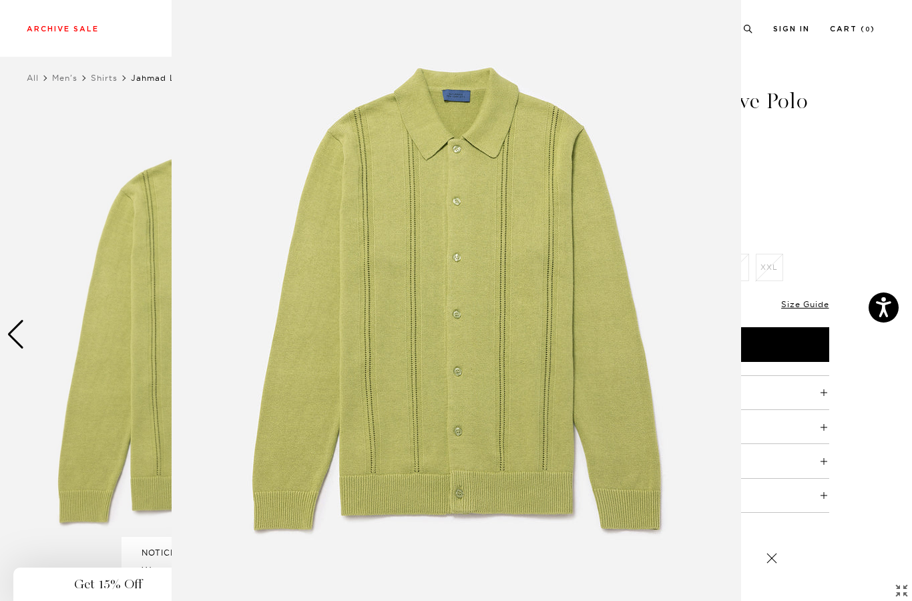
click at [432, 341] on img at bounding box center [457, 305] width 570 height 684
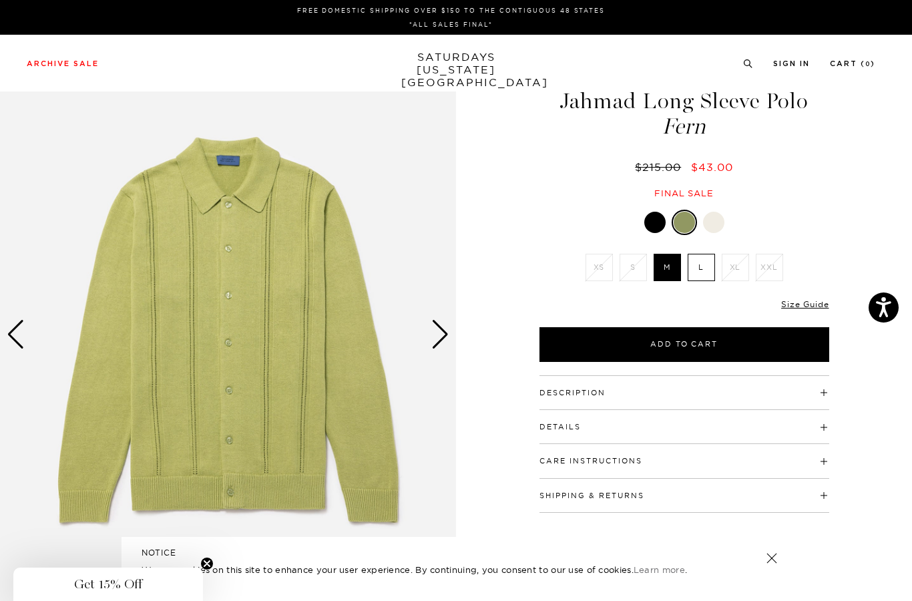
scroll to position [17, 0]
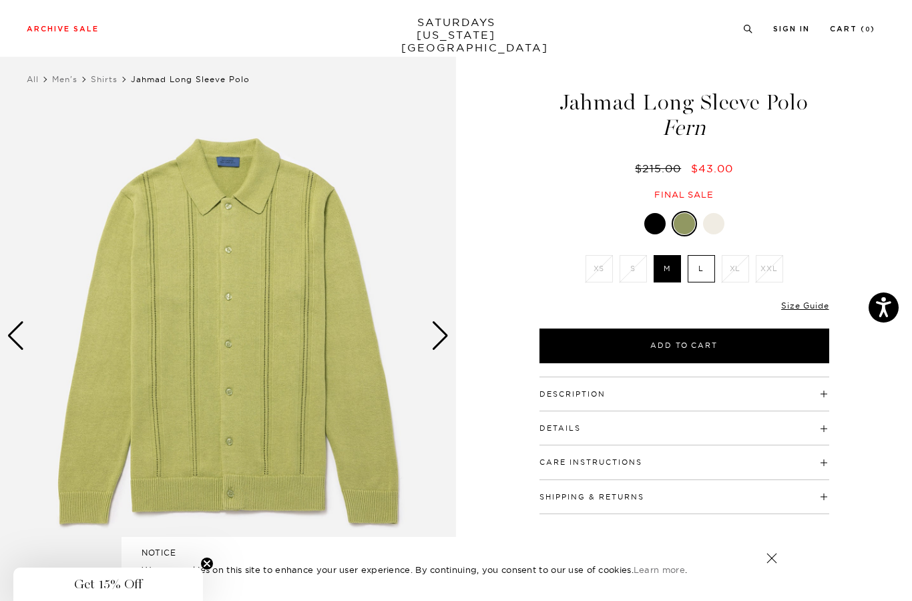
click at [437, 336] on div "Next slide" at bounding box center [440, 335] width 18 height 29
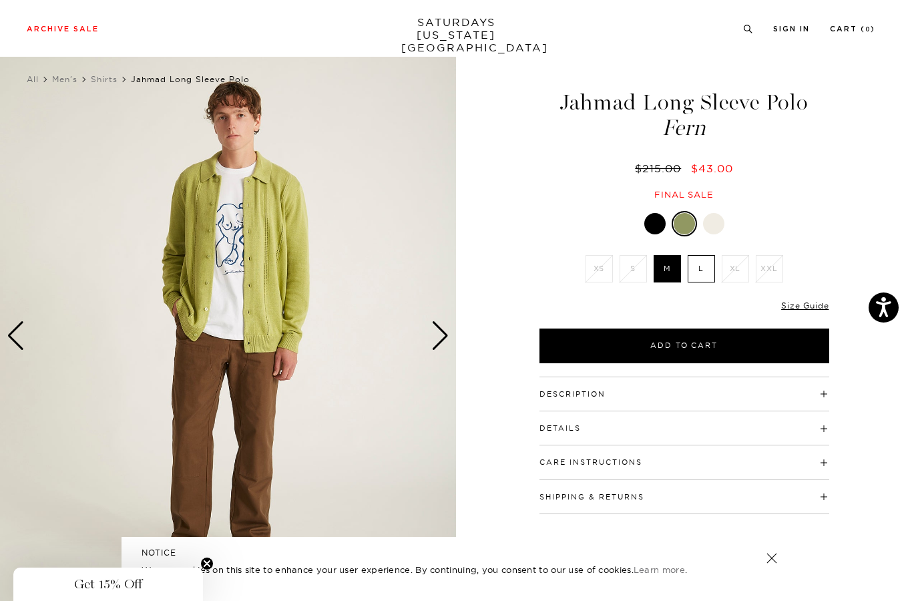
click at [437, 336] on div "Next slide" at bounding box center [440, 335] width 18 height 29
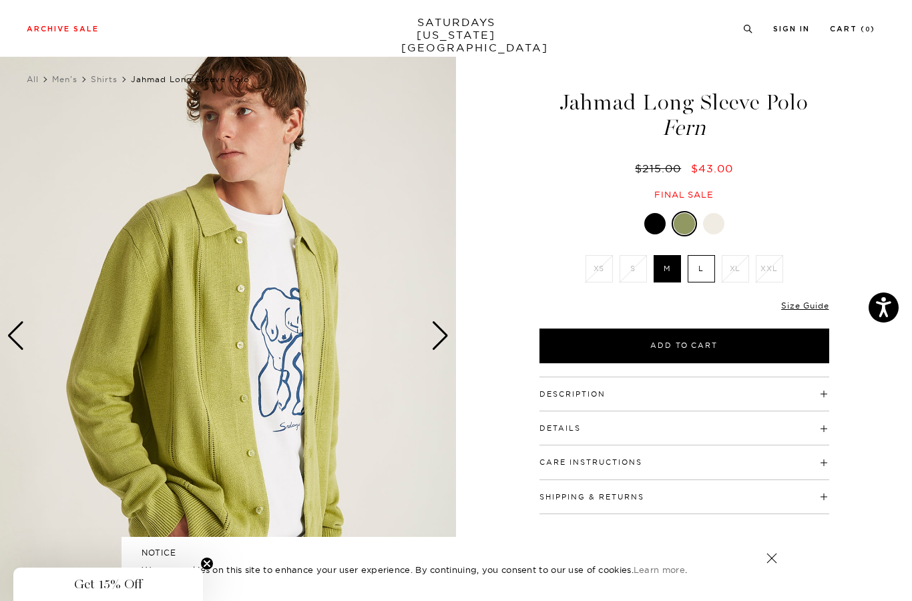
click at [437, 336] on div "Next slide" at bounding box center [440, 335] width 18 height 29
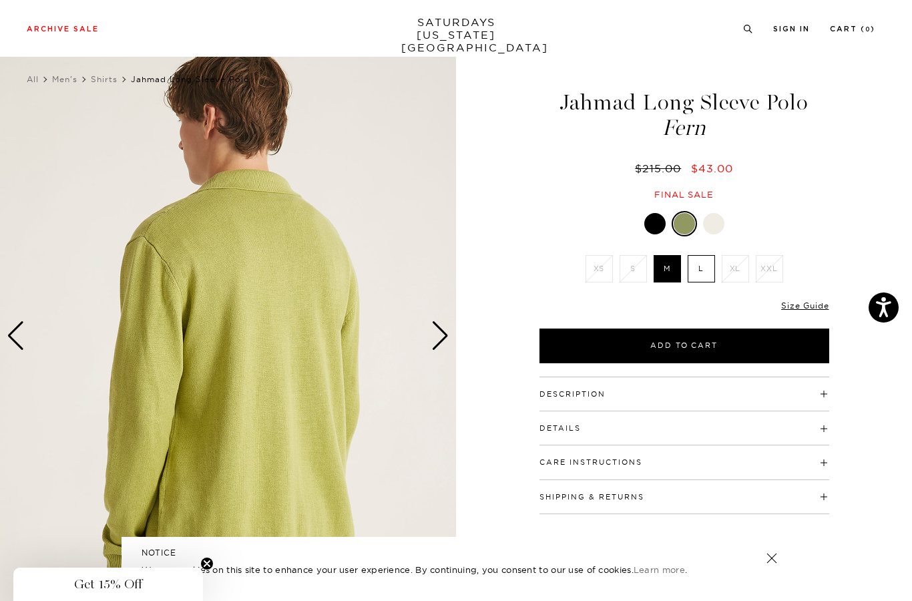
click at [437, 336] on div "Next slide" at bounding box center [440, 335] width 18 height 29
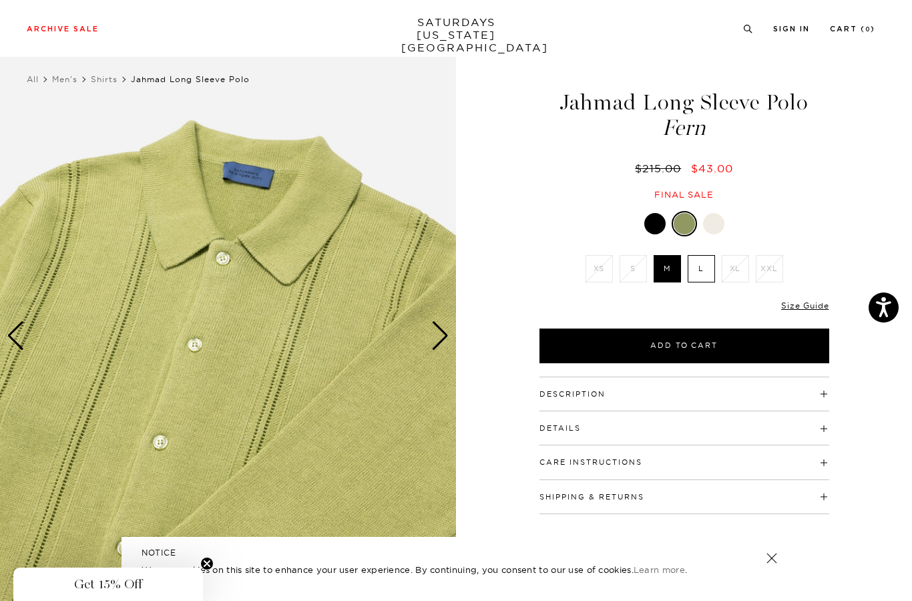
click at [437, 336] on div "Next slide" at bounding box center [440, 335] width 18 height 29
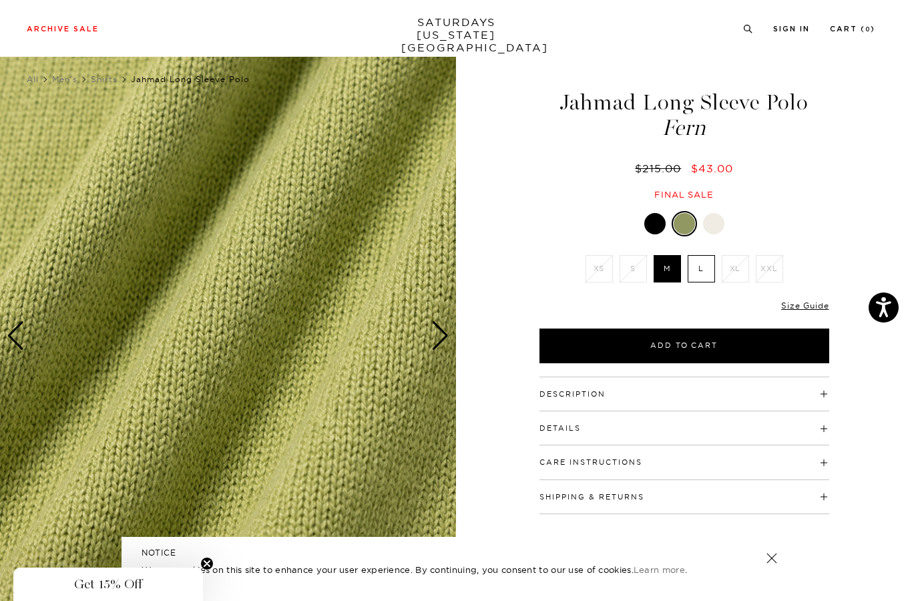
click at [437, 336] on div "Next slide" at bounding box center [440, 335] width 18 height 29
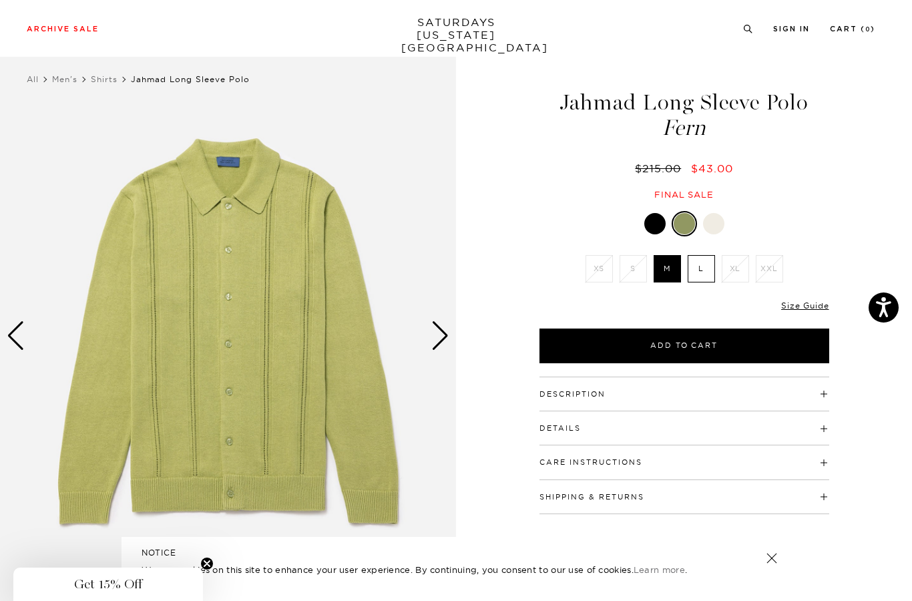
click at [437, 336] on div "Next slide" at bounding box center [440, 335] width 18 height 29
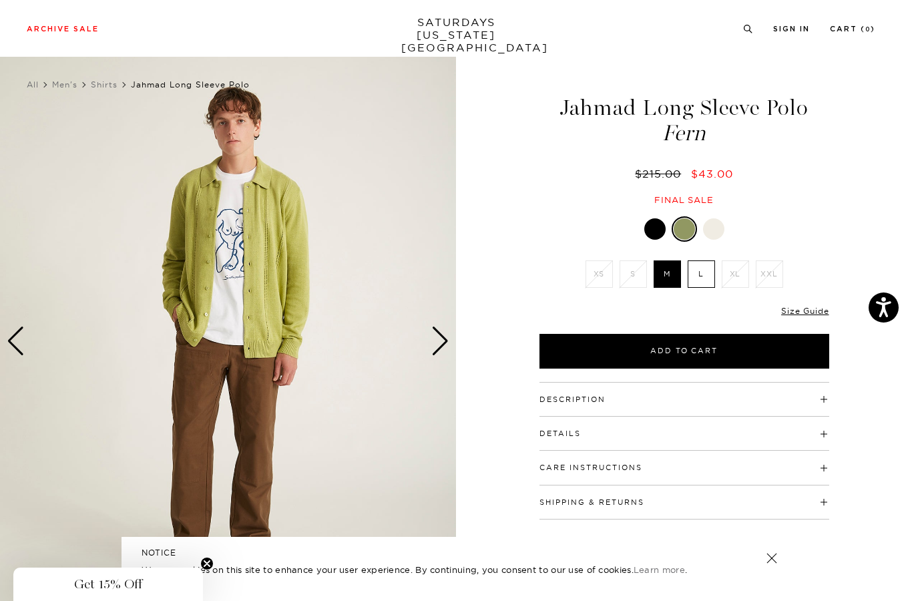
scroll to position [0, 0]
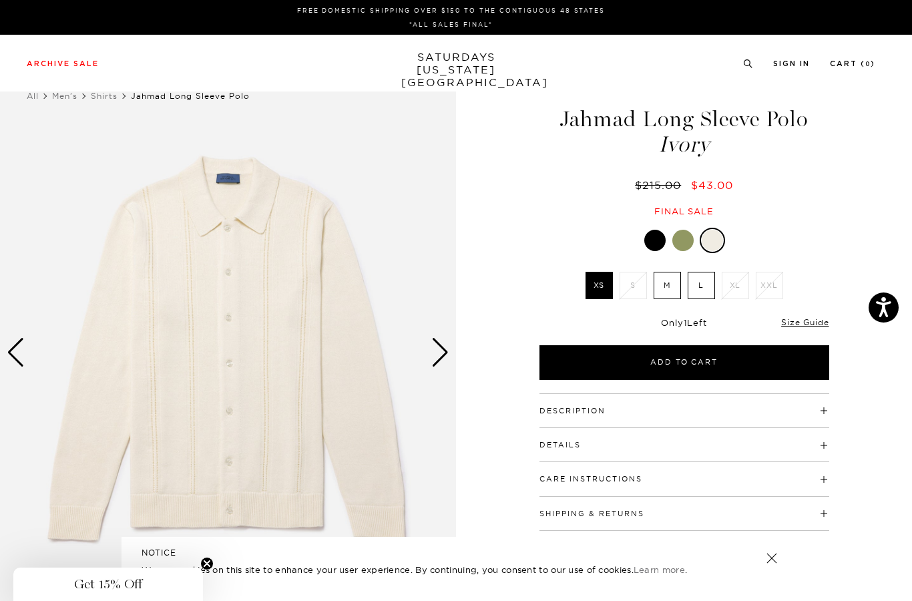
click at [438, 357] on div "Next slide" at bounding box center [440, 352] width 18 height 29
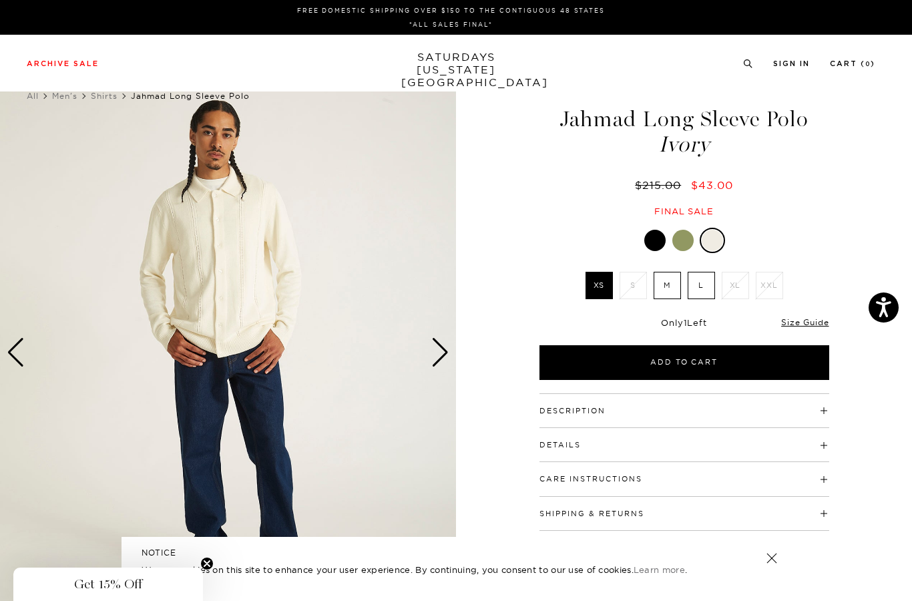
click at [438, 357] on div "Next slide" at bounding box center [440, 352] width 18 height 29
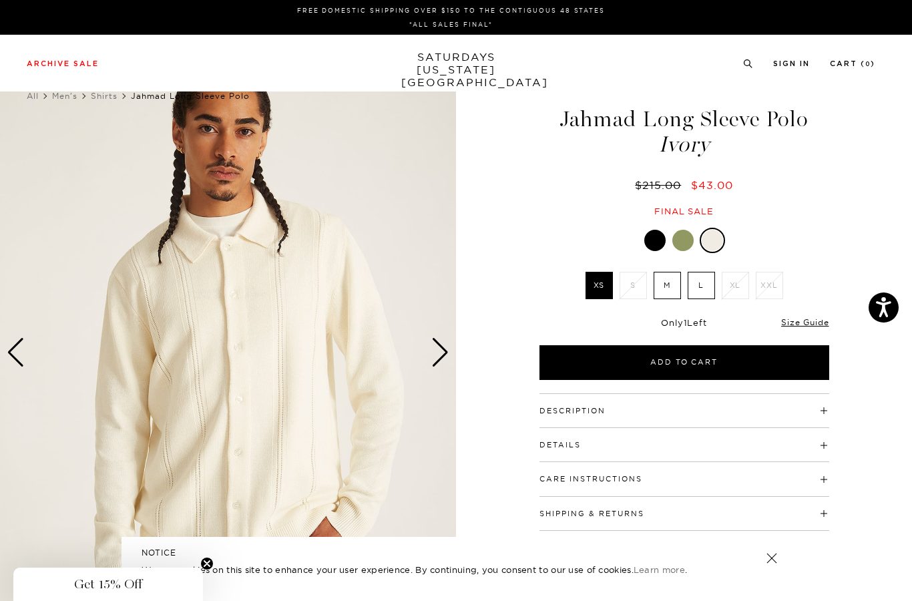
click at [709, 288] on label "L" at bounding box center [701, 285] width 27 height 27
click at [0, 0] on input "L" at bounding box center [0, 0] width 0 height 0
click at [424, 345] on img at bounding box center [228, 352] width 456 height 570
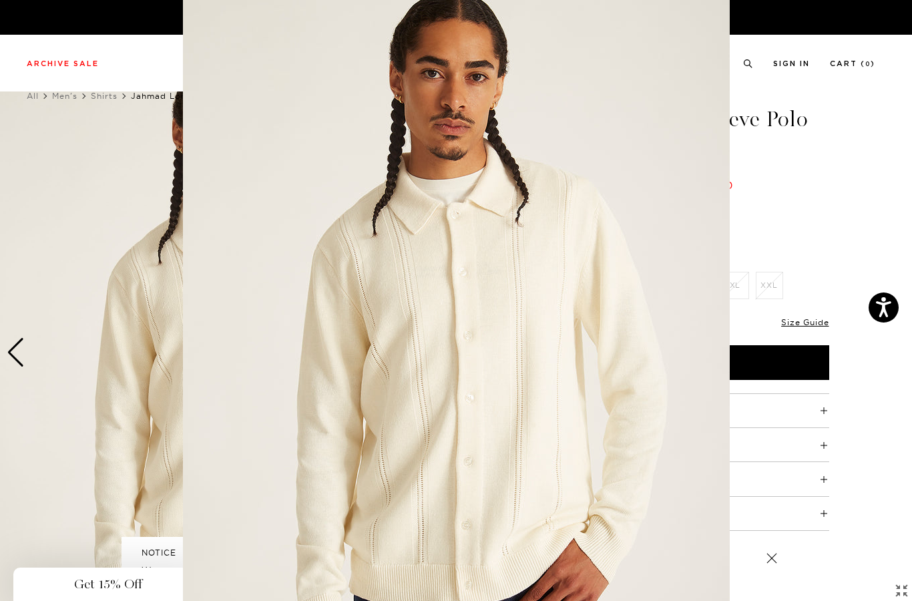
scroll to position [41, 0]
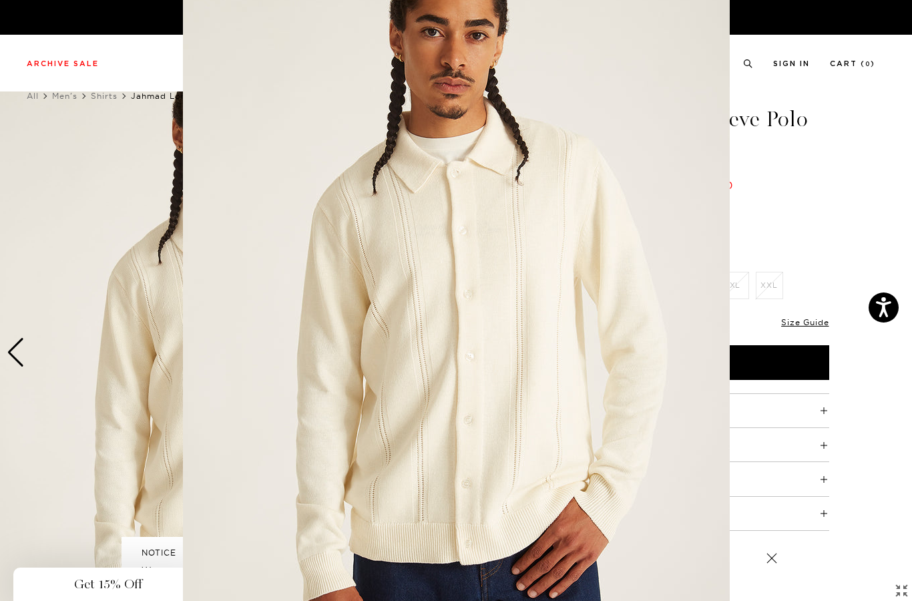
click at [106, 299] on figure at bounding box center [456, 300] width 912 height 601
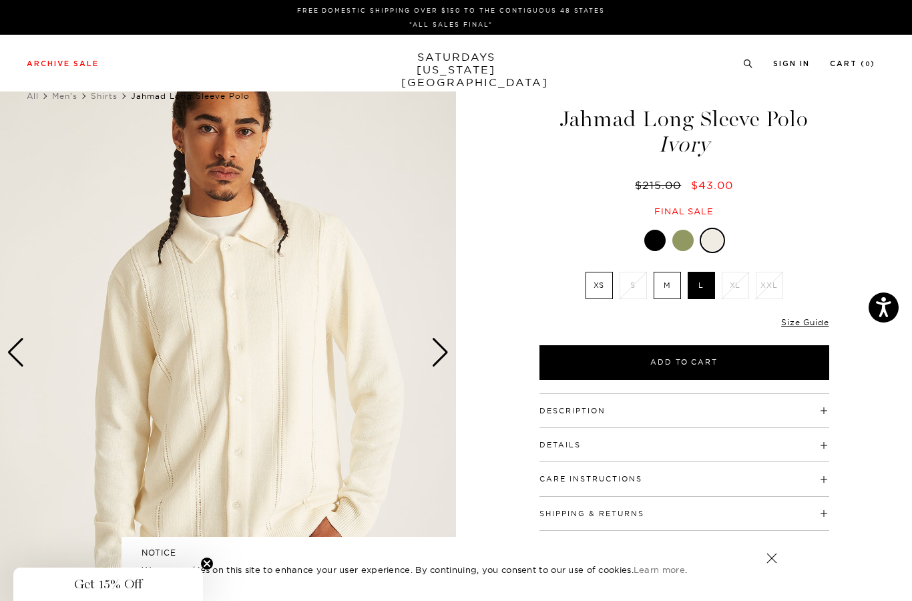
scroll to position [0, 0]
click at [437, 353] on div "Next slide" at bounding box center [440, 352] width 18 height 29
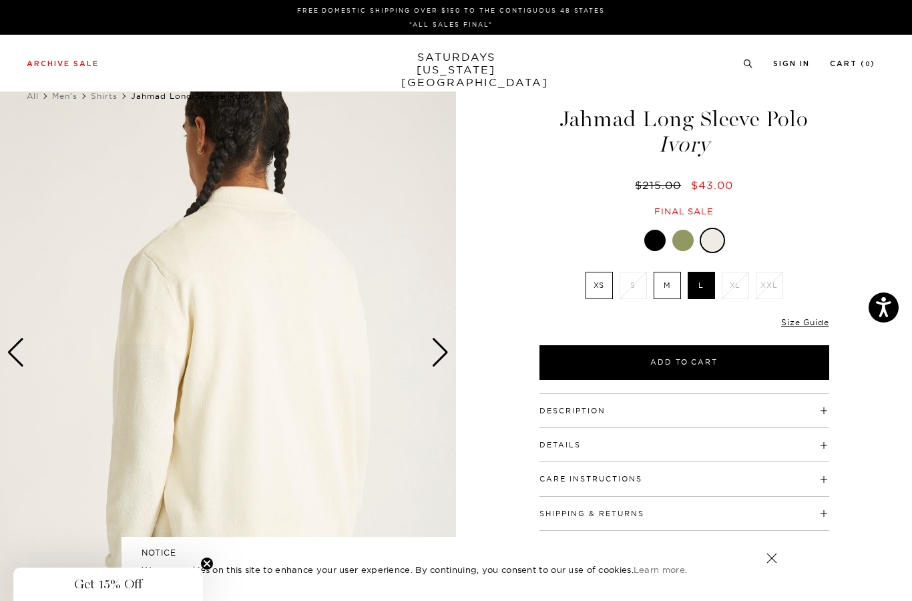
click at [437, 353] on div "Next slide" at bounding box center [440, 352] width 18 height 29
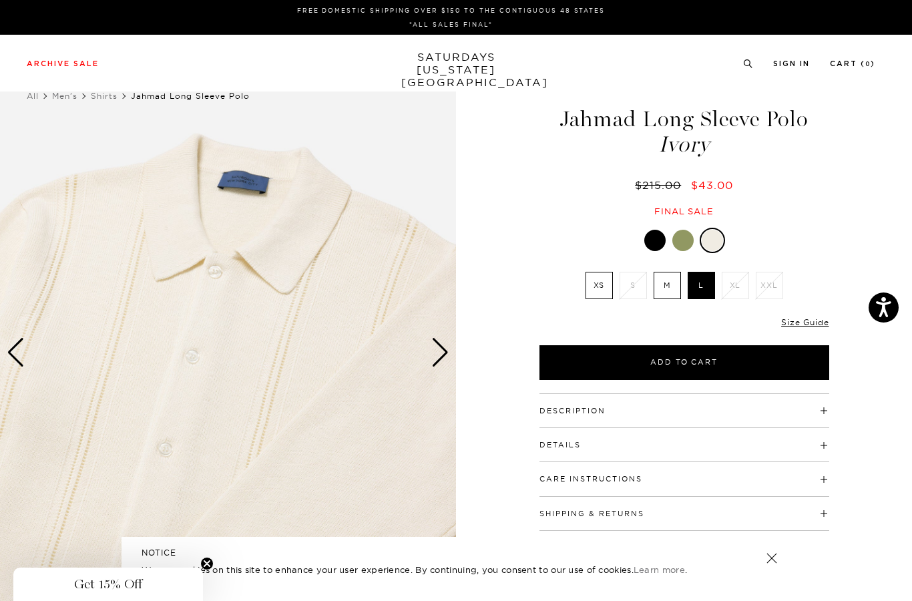
click at [437, 353] on div "Next slide" at bounding box center [440, 352] width 18 height 29
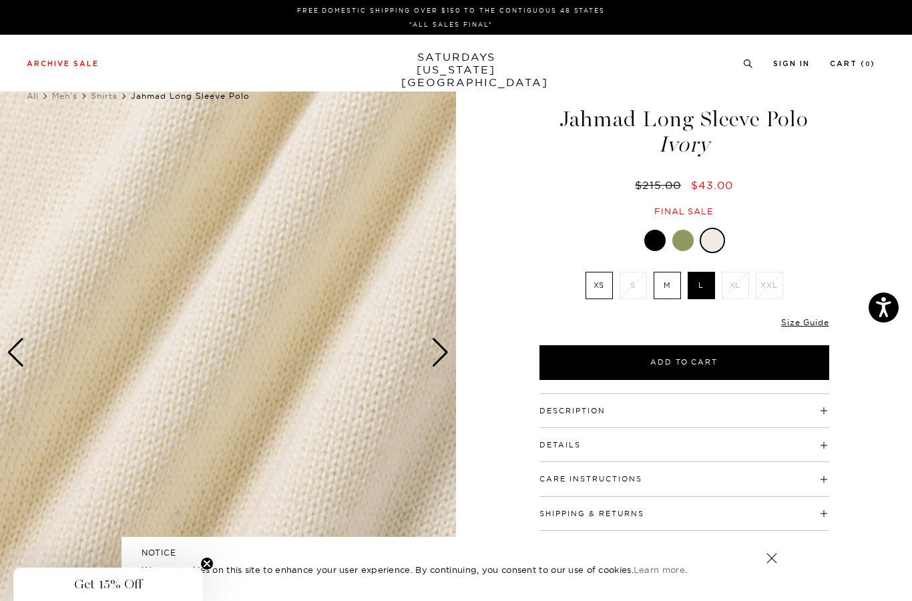
click at [437, 353] on div "Next slide" at bounding box center [440, 352] width 18 height 29
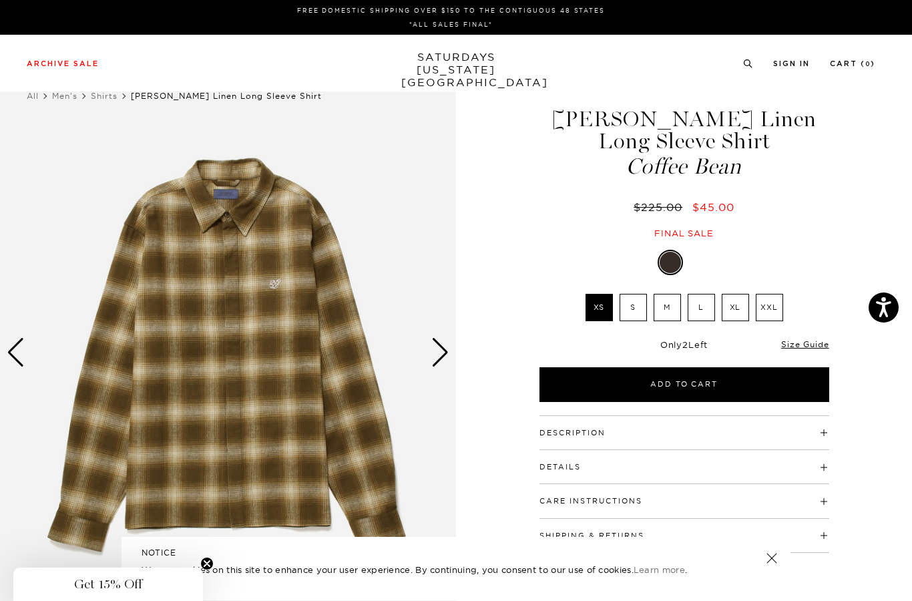
click at [697, 307] on label "L" at bounding box center [701, 307] width 27 height 27
click at [0, 0] on input "L" at bounding box center [0, 0] width 0 height 0
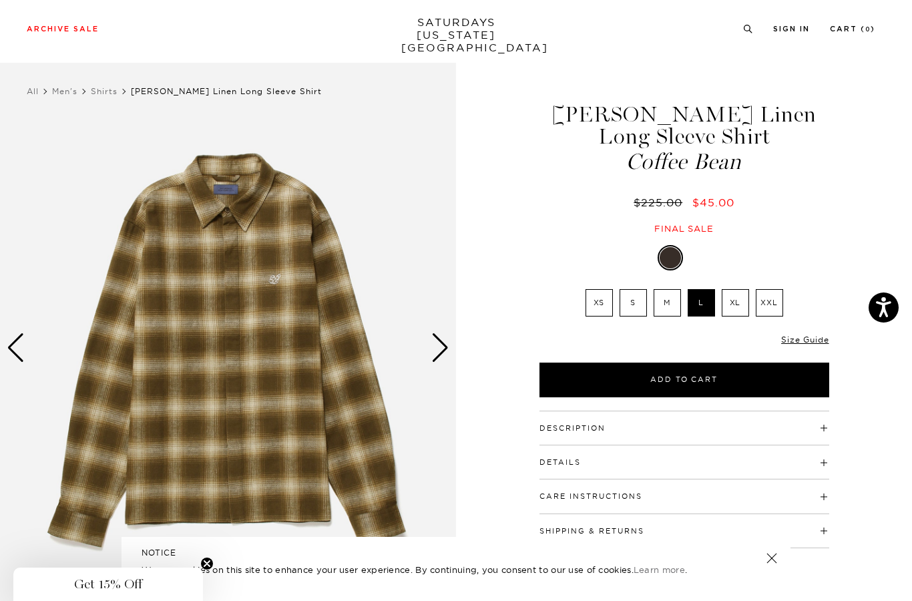
click at [428, 365] on img at bounding box center [228, 348] width 456 height 570
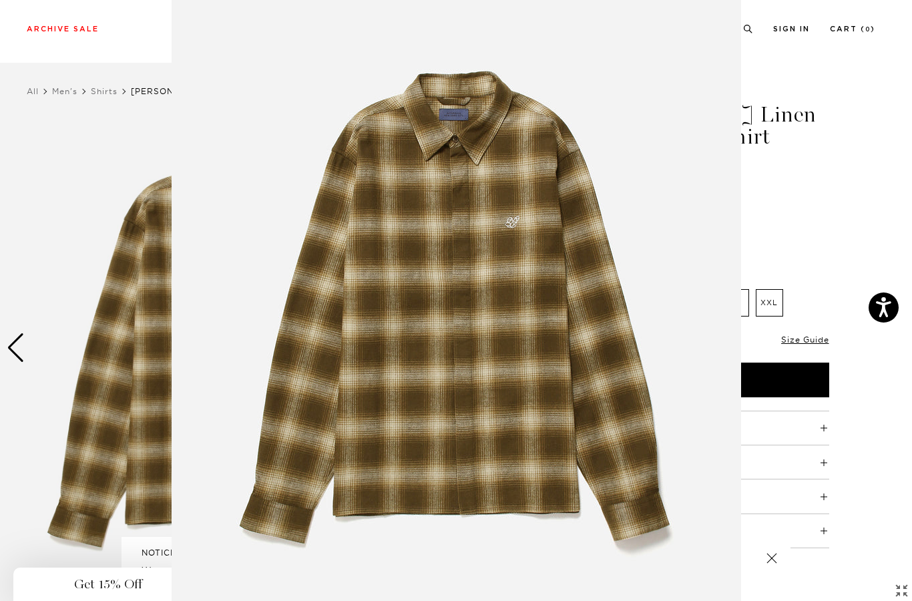
click at [216, 329] on img at bounding box center [457, 305] width 570 height 684
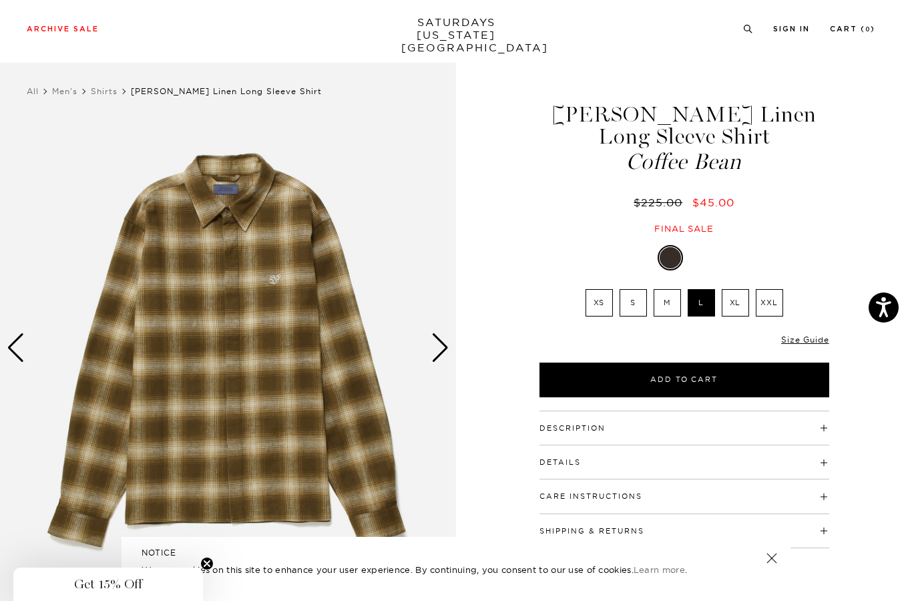
scroll to position [0, 0]
click at [435, 357] on div "Next slide" at bounding box center [440, 347] width 18 height 29
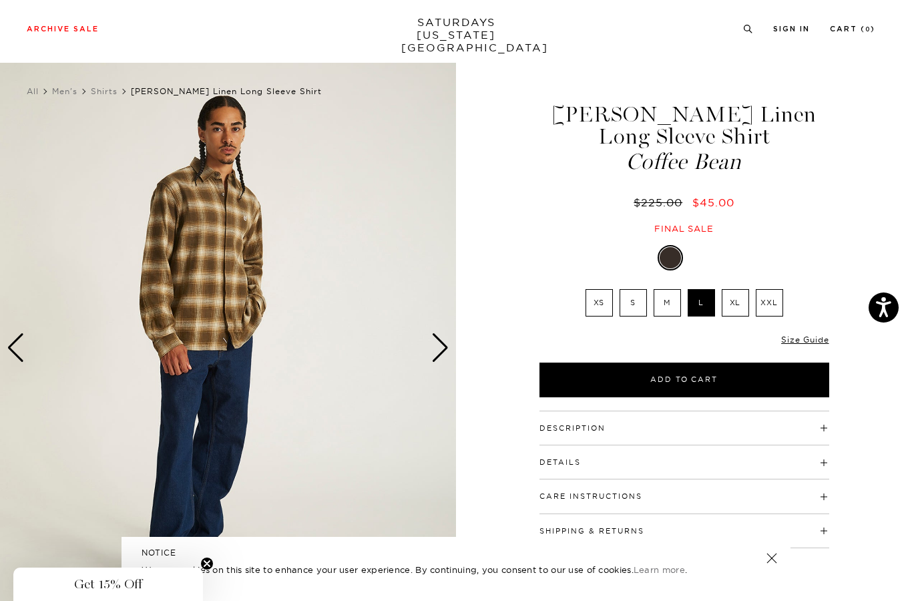
click at [435, 357] on div "Next slide" at bounding box center [440, 347] width 18 height 29
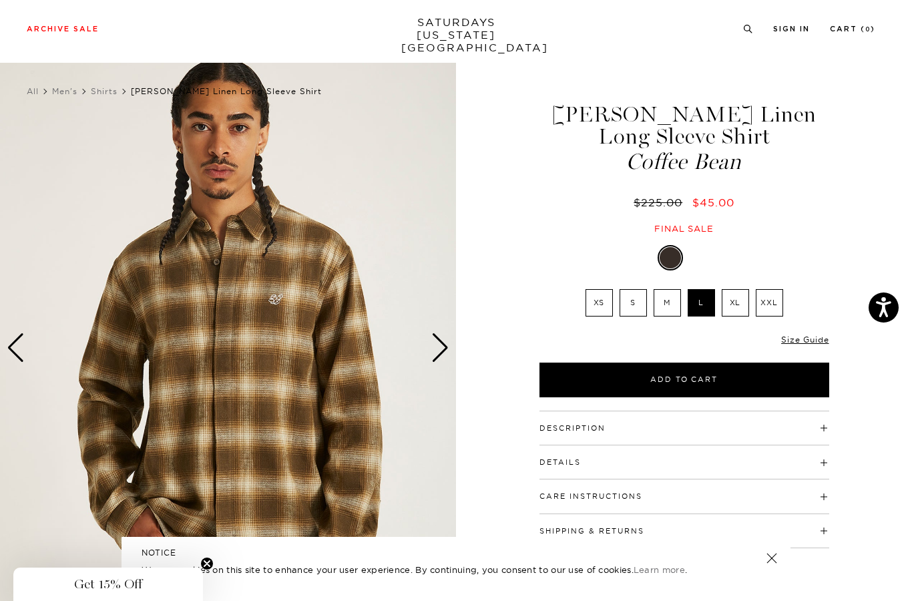
click at [435, 357] on div "Next slide" at bounding box center [440, 347] width 18 height 29
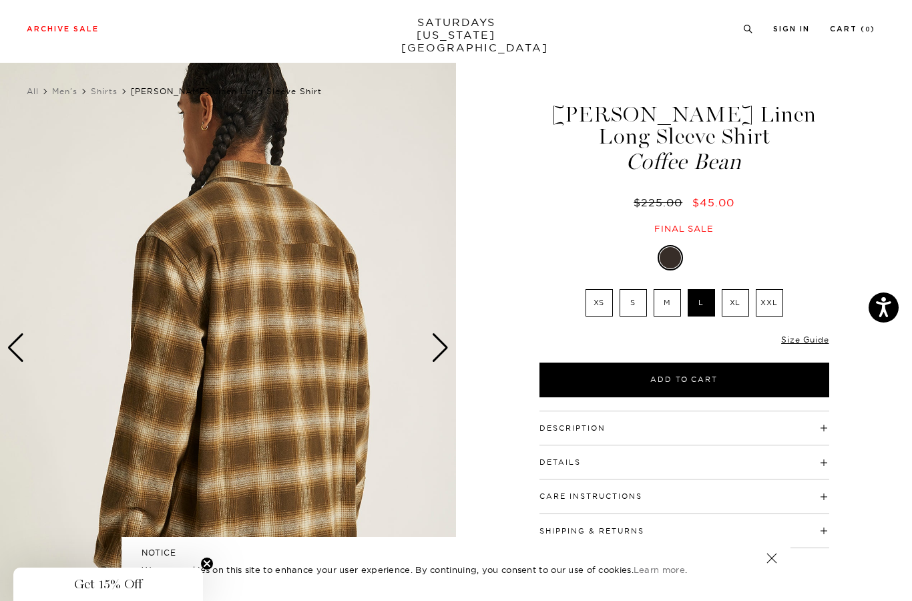
click at [435, 357] on div "Next slide" at bounding box center [440, 347] width 18 height 29
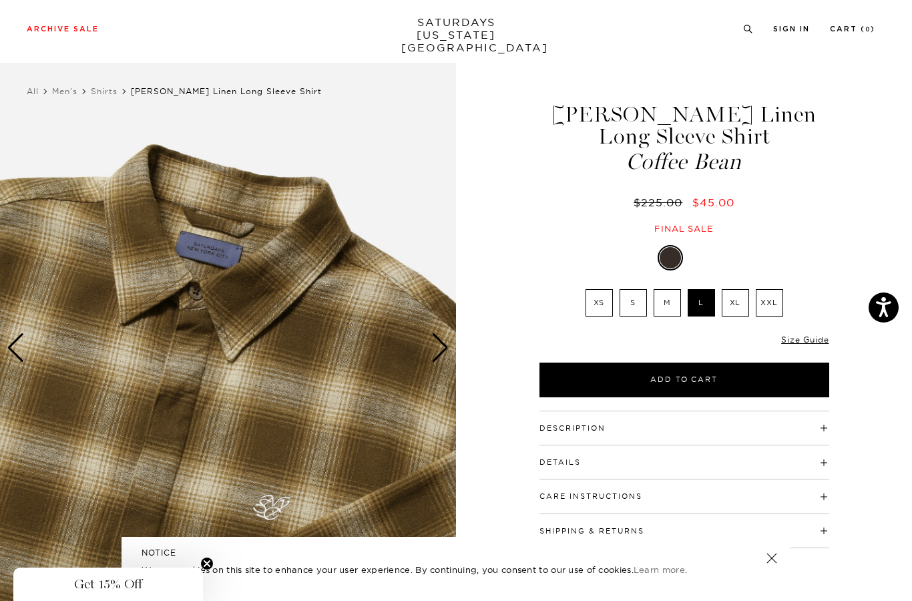
click at [435, 357] on div "Next slide" at bounding box center [440, 347] width 18 height 29
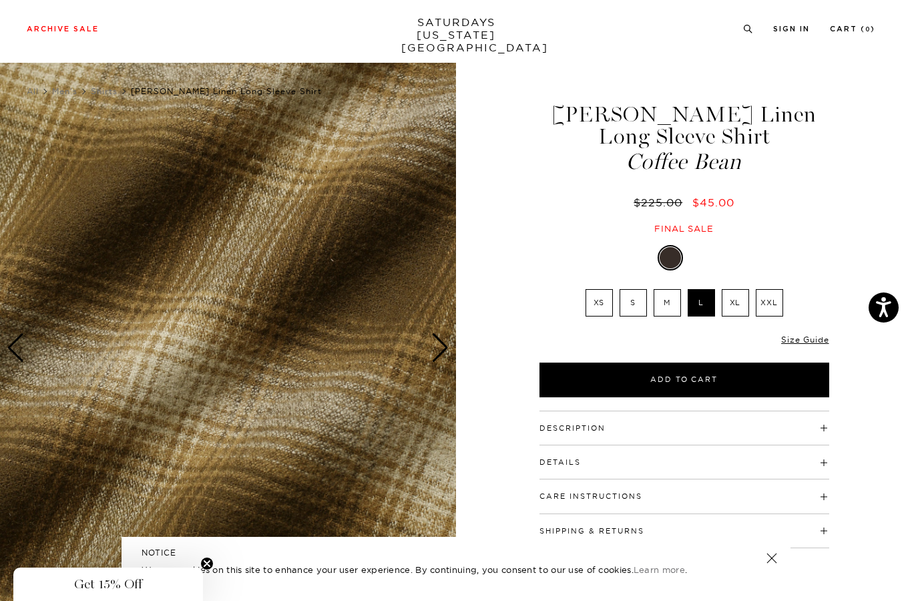
click at [435, 357] on div "Next slide" at bounding box center [440, 347] width 18 height 29
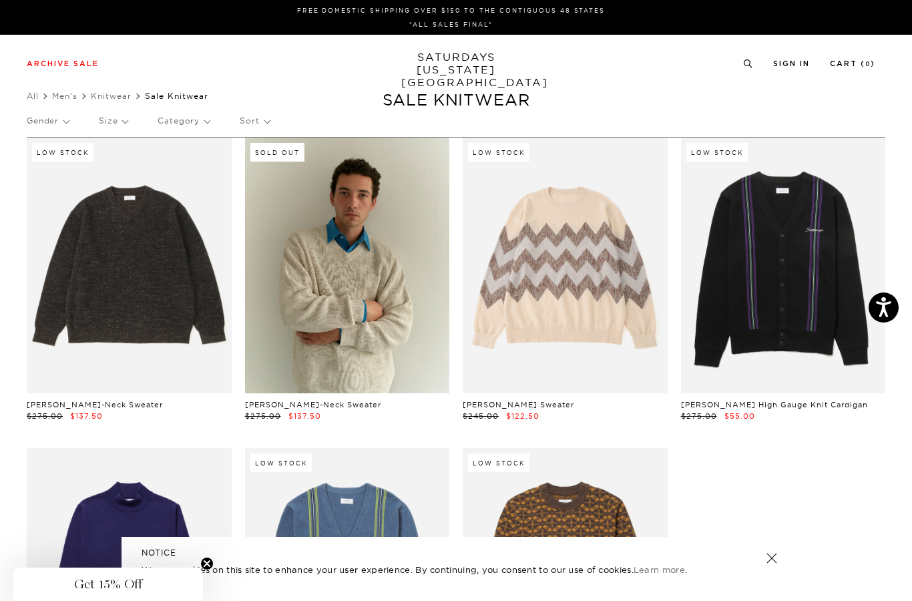
click at [124, 121] on p "Size" at bounding box center [113, 121] width 29 height 31
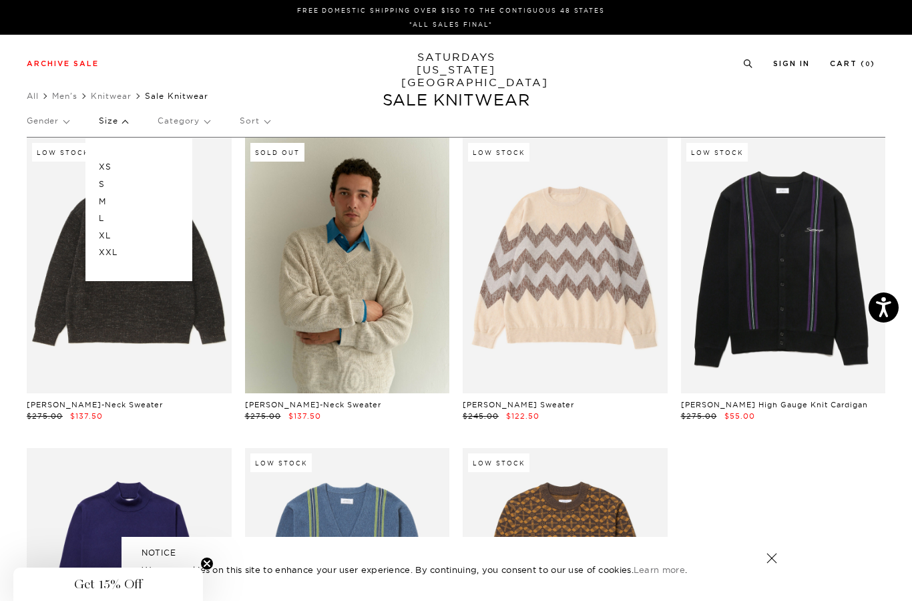
click at [106, 216] on p "L" at bounding box center [139, 218] width 80 height 17
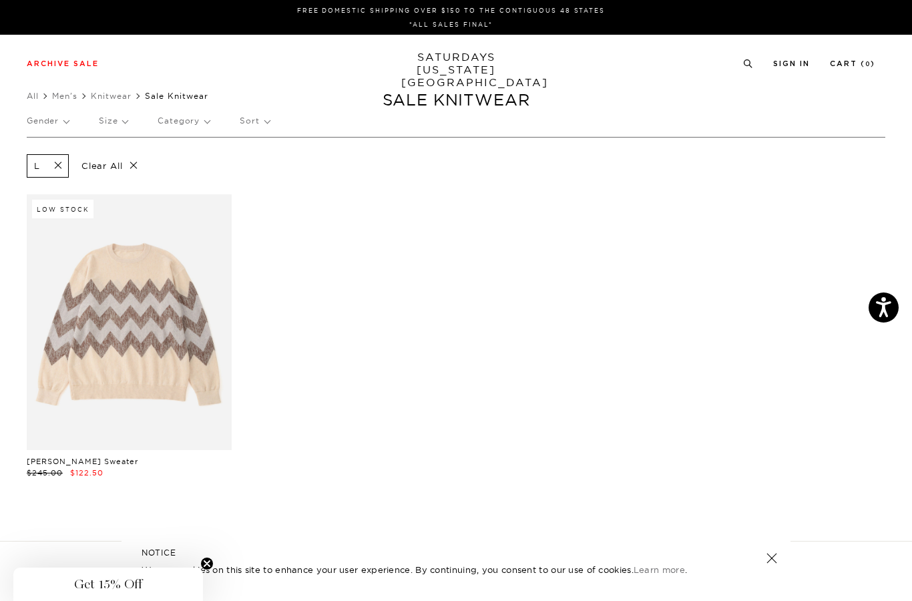
click at [126, 118] on p "Size" at bounding box center [113, 121] width 29 height 31
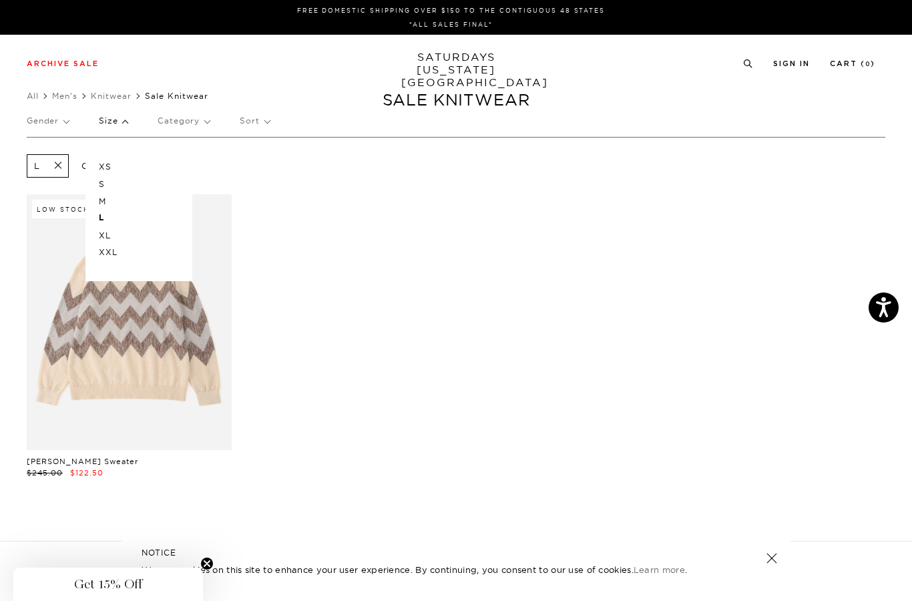
click at [106, 232] on p "XL" at bounding box center [139, 235] width 80 height 17
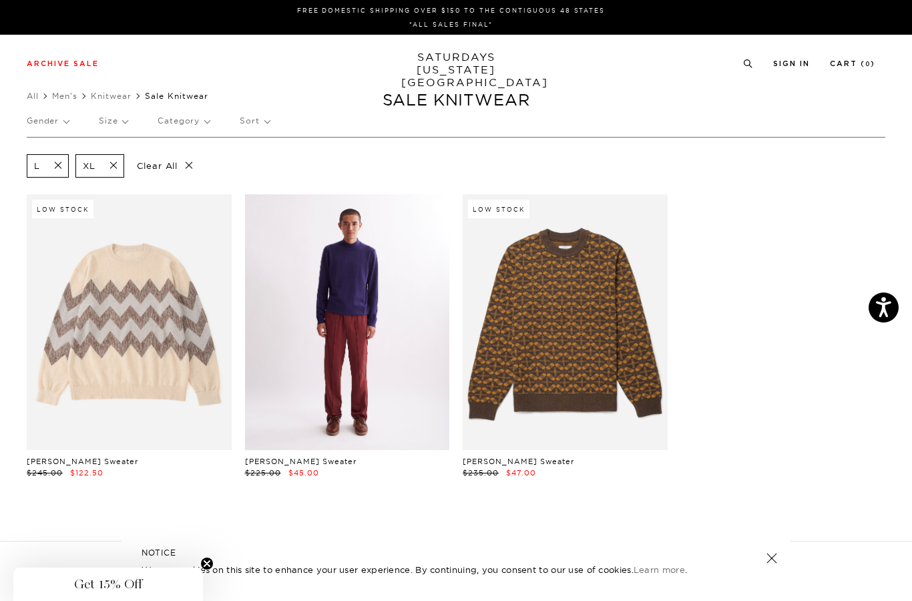
scroll to position [2, 0]
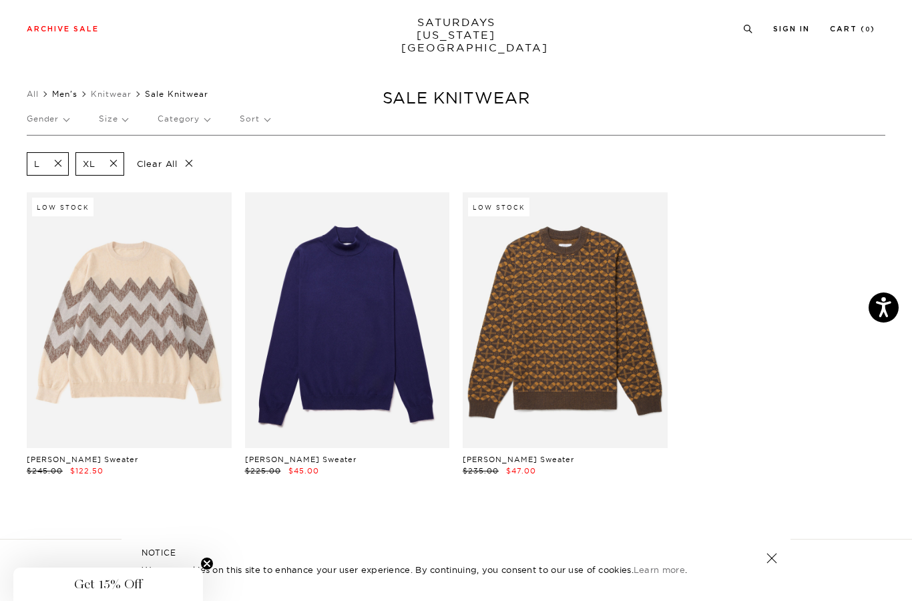
click at [68, 94] on link "Men's" at bounding box center [64, 94] width 25 height 10
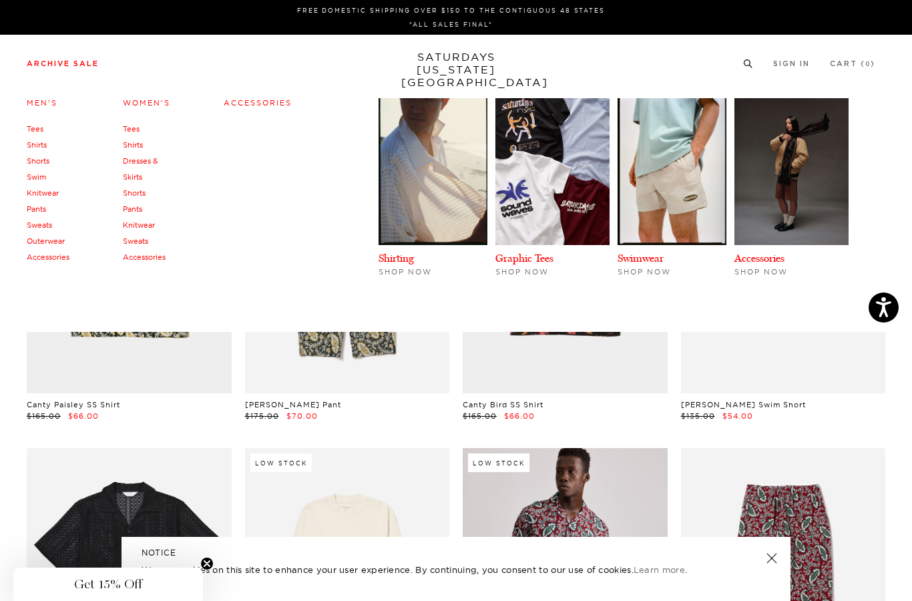
click at [34, 144] on link "Shirts" at bounding box center [37, 144] width 20 height 9
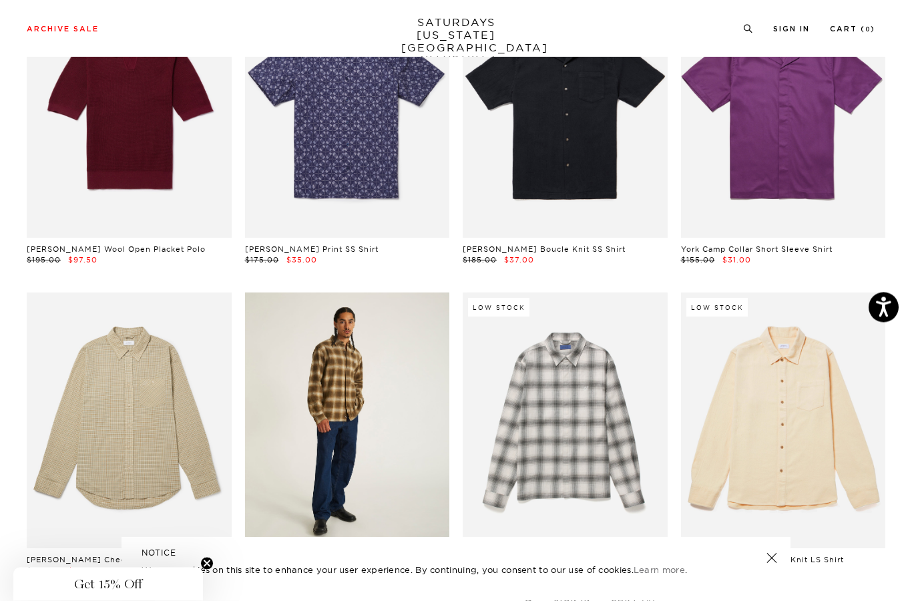
scroll to position [2373, 0]
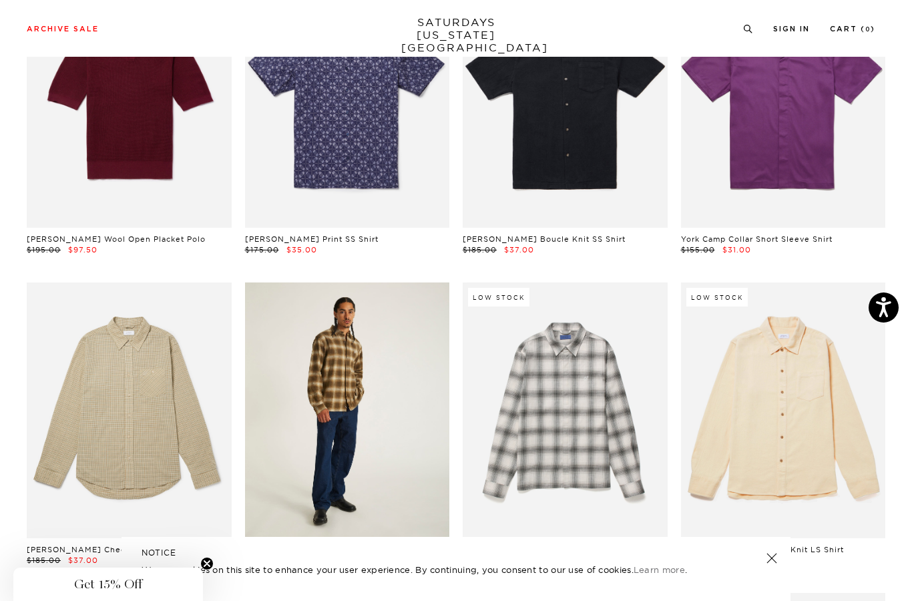
click at [341, 399] on link at bounding box center [347, 410] width 205 height 256
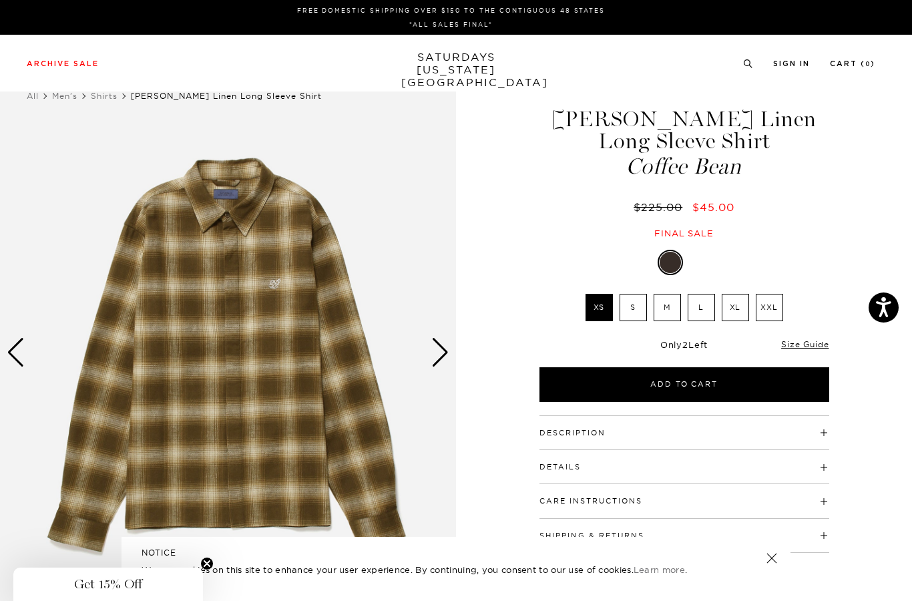
click at [700, 305] on label "L" at bounding box center [701, 307] width 27 height 27
click at [0, 0] on input "L" at bounding box center [0, 0] width 0 height 0
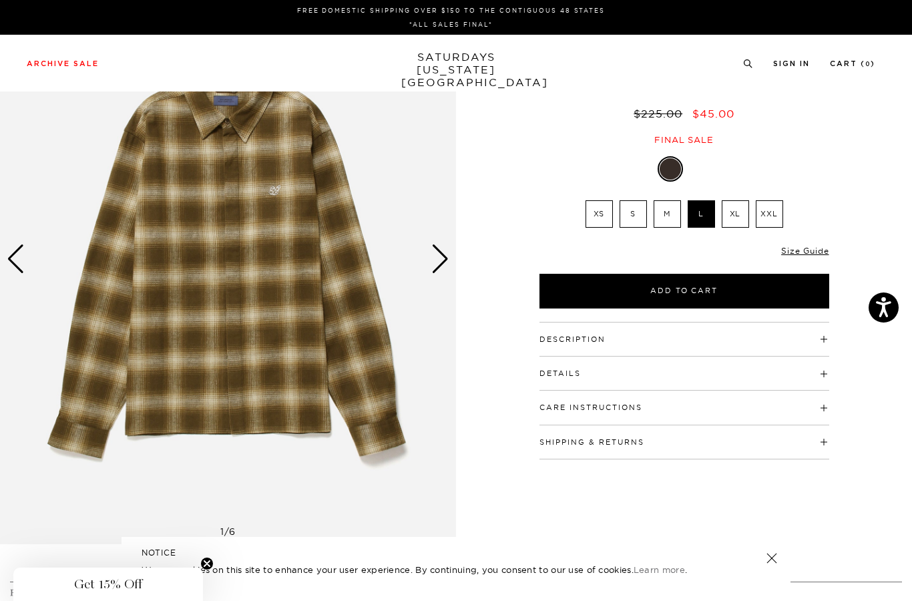
scroll to position [109, 0]
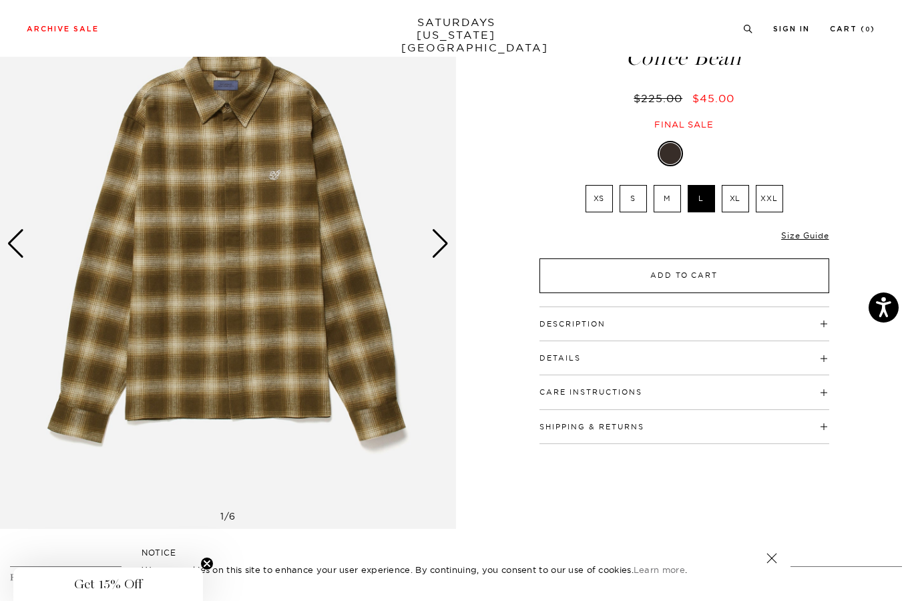
click at [674, 285] on button "Add to Cart" at bounding box center [685, 275] width 290 height 35
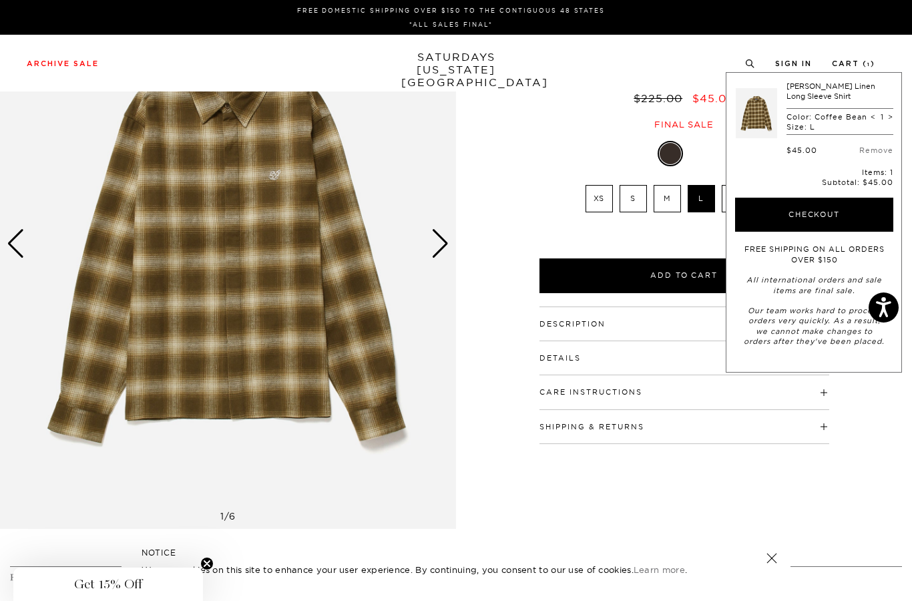
scroll to position [0, 0]
